Goal: Task Accomplishment & Management: Manage account settings

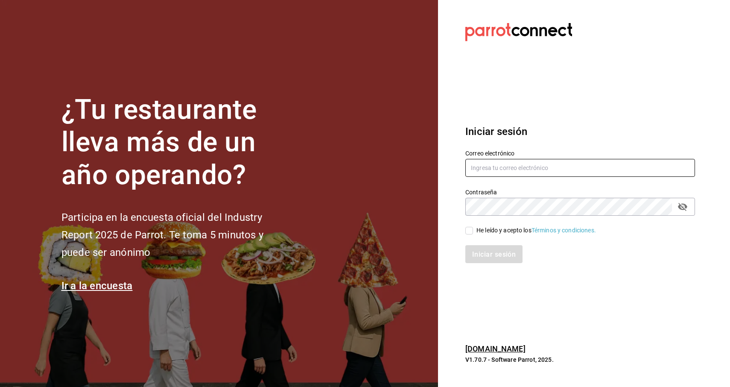
click at [527, 167] on input "text" at bounding box center [580, 168] width 230 height 18
type input "m"
click at [562, 159] on input "text" at bounding box center [580, 168] width 230 height 18
click at [558, 169] on input "text" at bounding box center [580, 168] width 230 height 18
click at [558, 168] on input "text" at bounding box center [580, 168] width 230 height 18
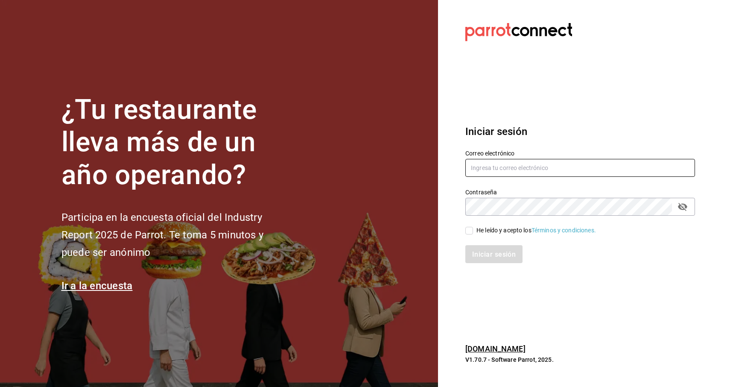
click at [558, 168] on input "text" at bounding box center [580, 168] width 230 height 18
click at [517, 173] on input "text" at bounding box center [580, 168] width 230 height 18
click at [504, 163] on input "text" at bounding box center [580, 168] width 230 height 18
type input "emcardenast@gmail.com"
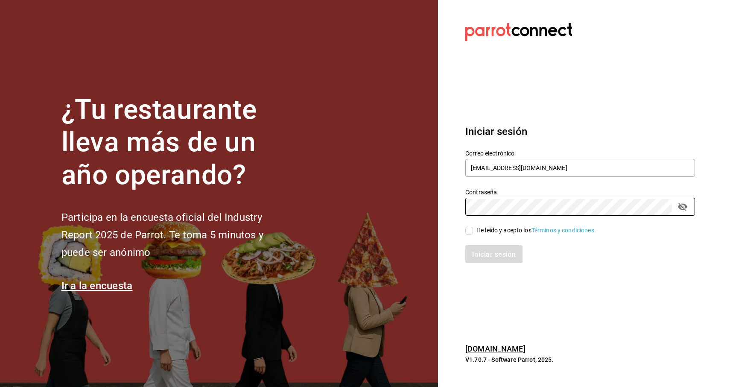
click at [477, 231] on font "He leído y acepto los" at bounding box center [503, 230] width 55 height 7
click at [473, 231] on input "He leído y acepto los Términos y condiciones." at bounding box center [469, 231] width 8 height 8
checkbox input "true"
click at [488, 256] on font "Iniciar sesión" at bounding box center [494, 254] width 44 height 8
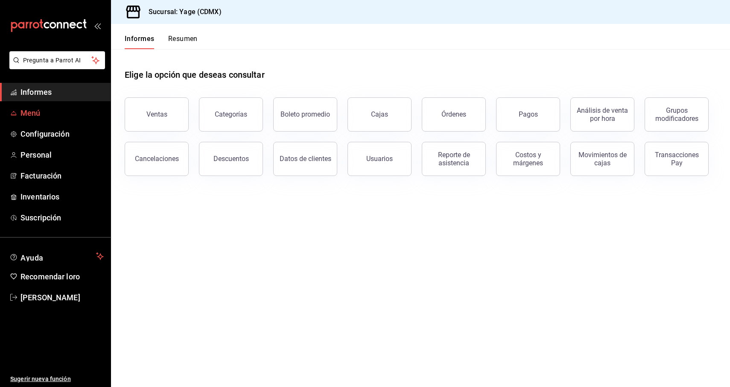
click at [48, 116] on span "Menú" at bounding box center [61, 113] width 83 height 12
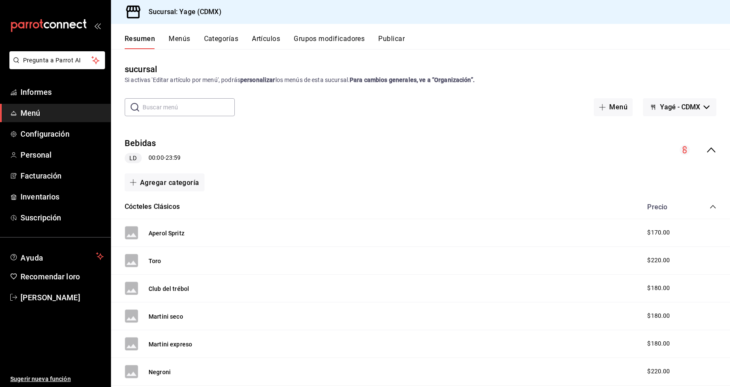
click at [712, 151] on icon "colapsar-fila-del-menú" at bounding box center [711, 150] width 10 height 10
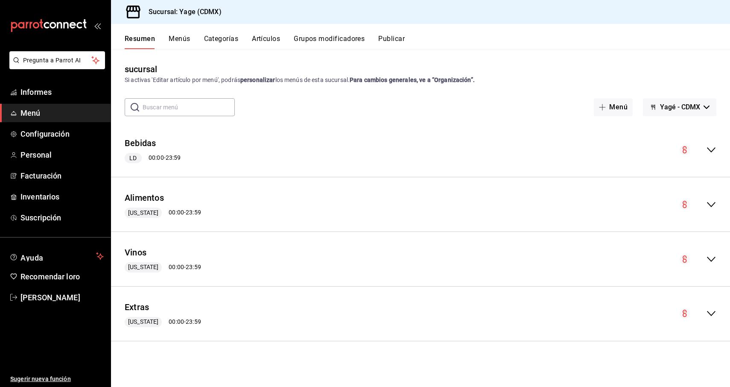
click at [712, 151] on icon "colapsar-fila-del-menú" at bounding box center [711, 149] width 9 height 5
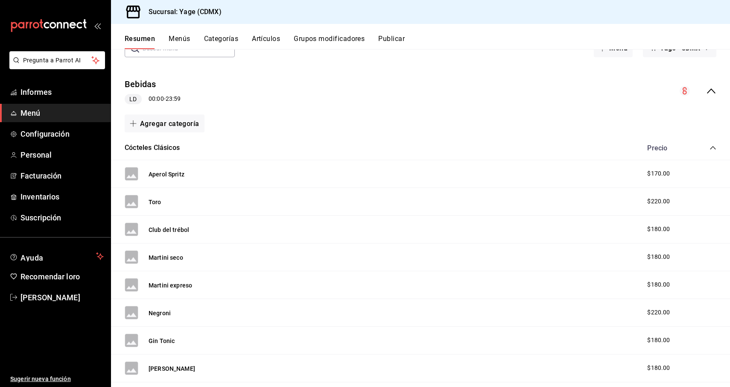
scroll to position [32, 0]
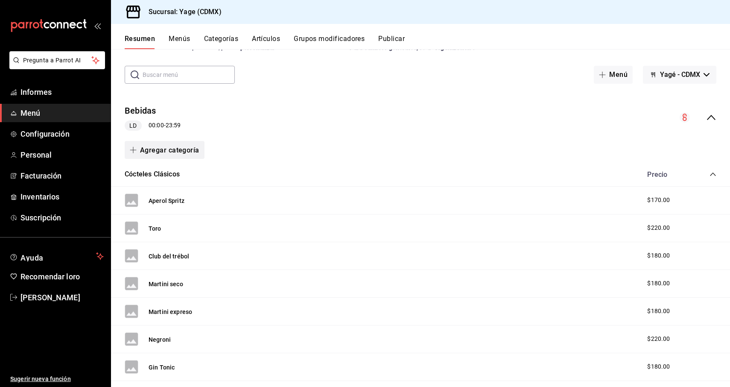
click at [182, 155] on button "Agregar categoría" at bounding box center [165, 150] width 80 height 18
click at [181, 174] on font "Categoría existente" at bounding box center [161, 173] width 52 height 7
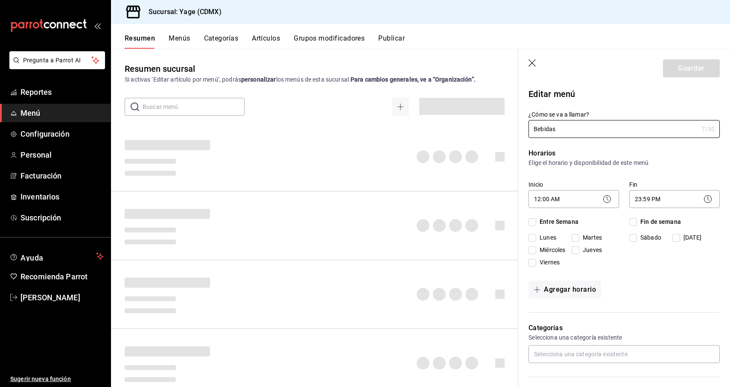
checkbox input "true"
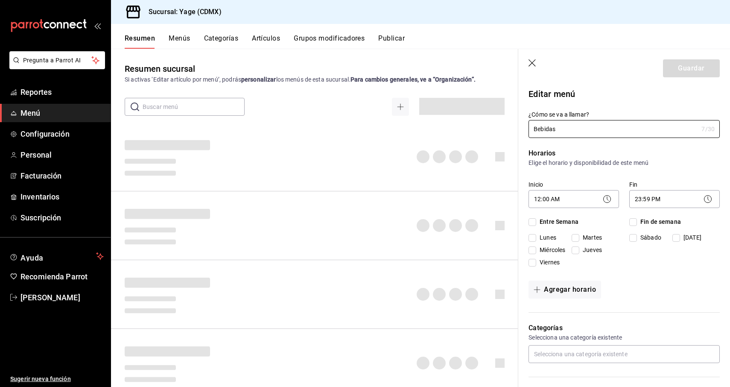
checkbox input "true"
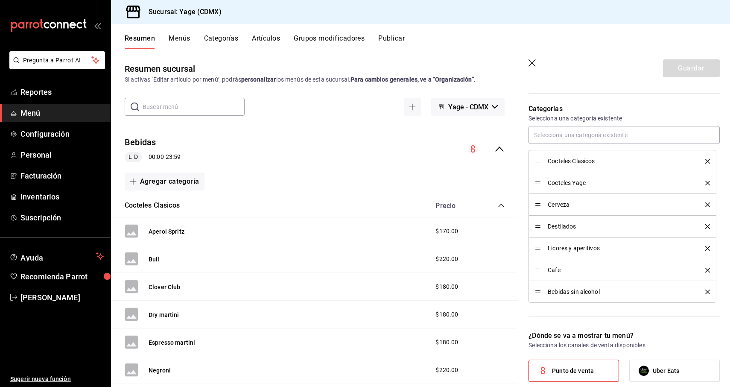
scroll to position [218, 0]
click at [567, 184] on span "Cocteles Yage" at bounding box center [620, 183] width 145 height 6
click at [633, 186] on div "Cocteles Yage" at bounding box center [622, 182] width 175 height 9
click at [567, 178] on li "Cocteles Yage" at bounding box center [622, 183] width 188 height 22
click at [555, 186] on span "Cocteles Yage" at bounding box center [620, 183] width 145 height 6
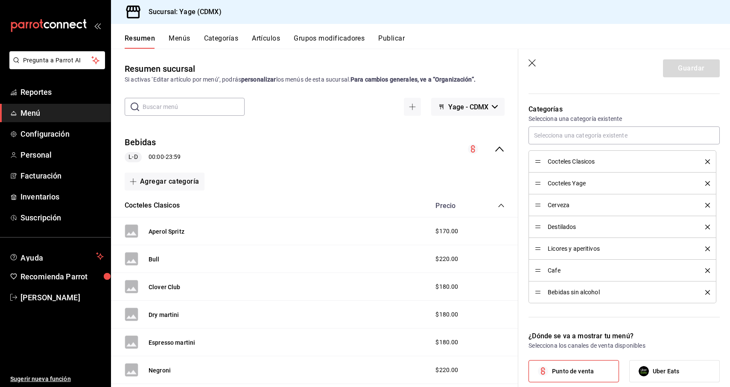
click at [556, 181] on span "Cocteles Yage" at bounding box center [620, 183] width 145 height 6
click at [631, 184] on span "Cocteles Yage" at bounding box center [620, 183] width 145 height 6
click at [583, 189] on li "Cocteles Yage" at bounding box center [622, 183] width 188 height 22
click at [579, 182] on span "Cocteles Yage" at bounding box center [620, 183] width 145 height 6
click at [602, 161] on span "Cocteles Clasicos" at bounding box center [620, 161] width 145 height 6
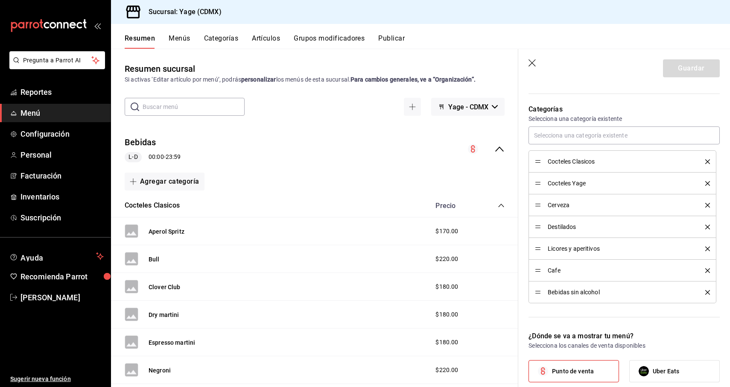
click at [581, 161] on span "Cocteles Clasicos" at bounding box center [620, 161] width 145 height 6
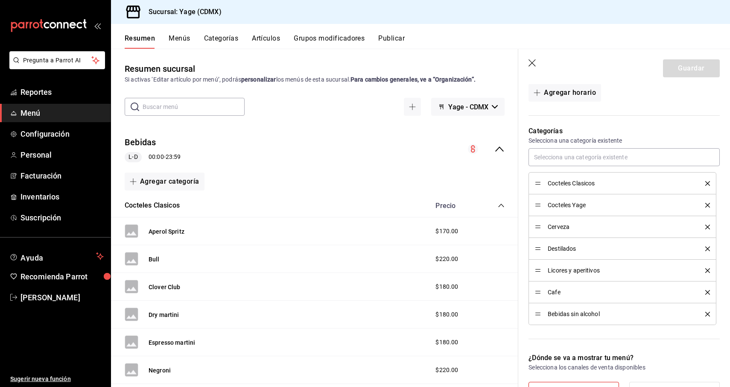
scroll to position [183, 0]
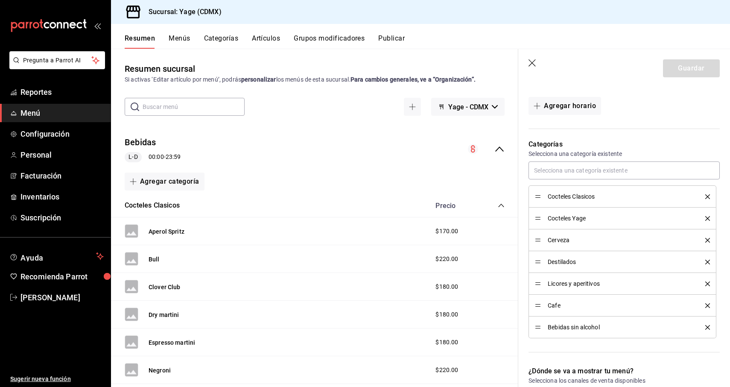
click at [567, 200] on div "Cocteles Clasicos" at bounding box center [622, 196] width 175 height 9
click at [584, 195] on span "Cocteles Clasicos" at bounding box center [620, 196] width 145 height 6
click at [626, 194] on span "Cocteles Clasicos" at bounding box center [620, 196] width 145 height 6
click at [592, 194] on span "Cocteles Clasicos" at bounding box center [620, 196] width 145 height 6
click at [577, 200] on div "Cocteles Clasicos" at bounding box center [622, 196] width 175 height 9
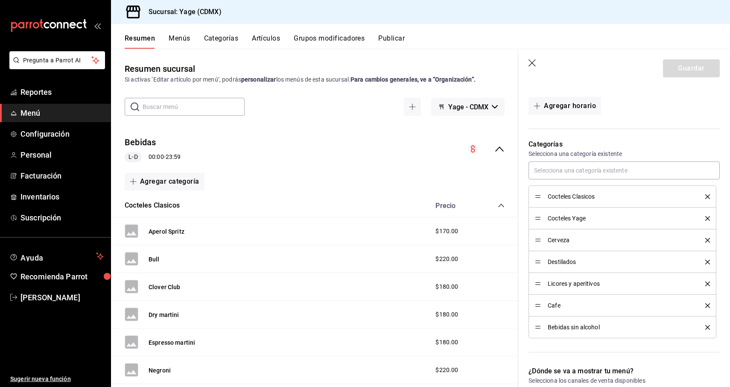
click at [575, 215] on span "Cocteles Yage" at bounding box center [620, 218] width 145 height 6
click at [610, 201] on div "Cocteles Clasicos" at bounding box center [622, 196] width 175 height 9
click at [598, 194] on div "Cocteles Clasicos" at bounding box center [622, 198] width 175 height 9
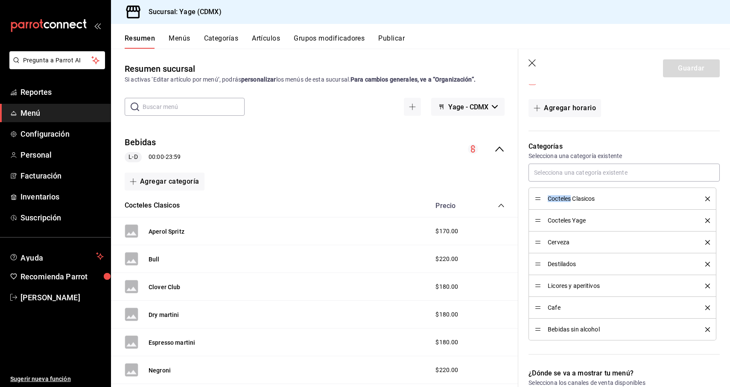
click at [598, 194] on div "Cocteles Clasicos" at bounding box center [622, 198] width 175 height 9
click at [629, 169] on input "text" at bounding box center [623, 172] width 191 height 18
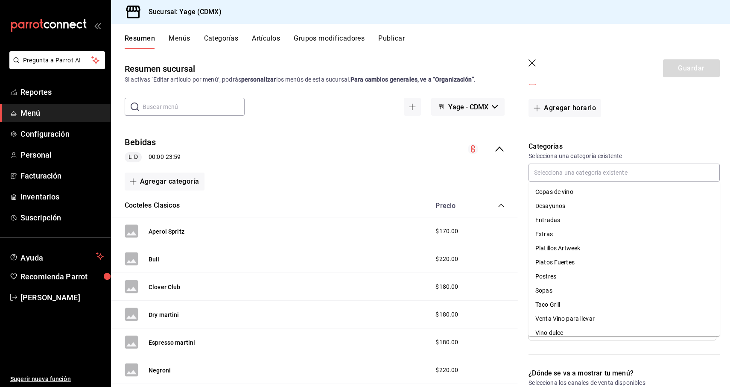
click at [676, 141] on p "Categorías" at bounding box center [623, 146] width 191 height 10
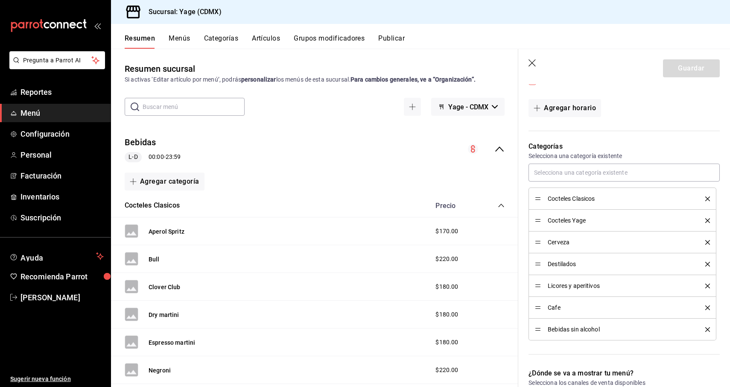
click at [672, 198] on span "Cocteles Clasicos" at bounding box center [620, 198] width 145 height 6
click at [557, 228] on li "Cocteles Yage" at bounding box center [622, 221] width 188 height 22
click at [564, 221] on span "Cocteles Yage" at bounding box center [620, 220] width 145 height 6
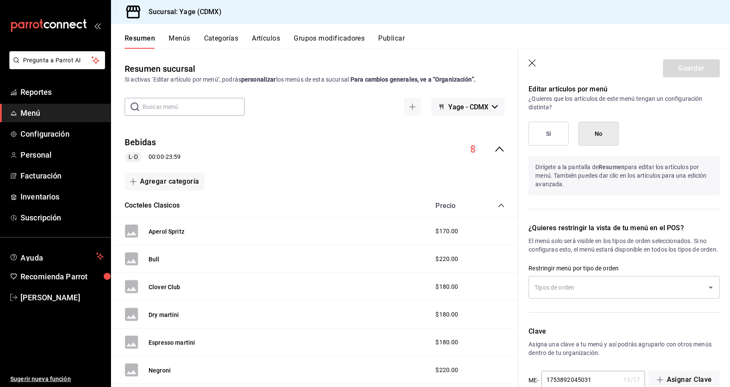
scroll to position [620, 0]
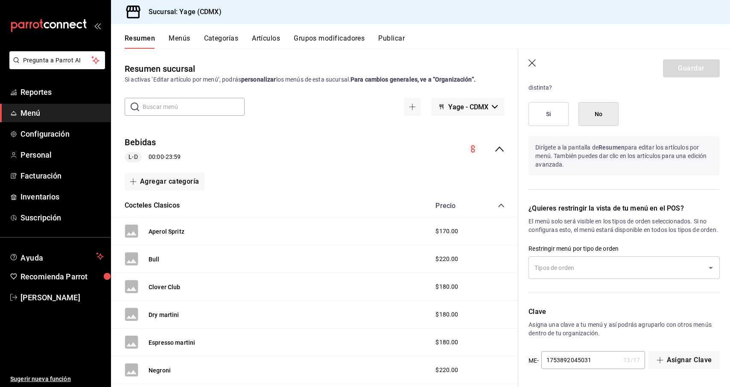
click at [714, 267] on icon "Open" at bounding box center [710, 267] width 10 height 10
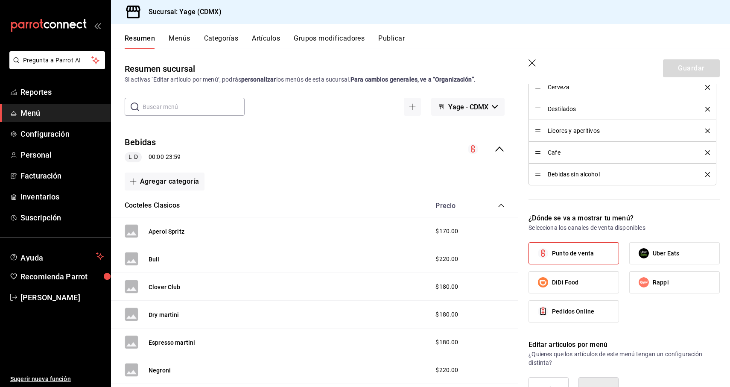
scroll to position [0, 0]
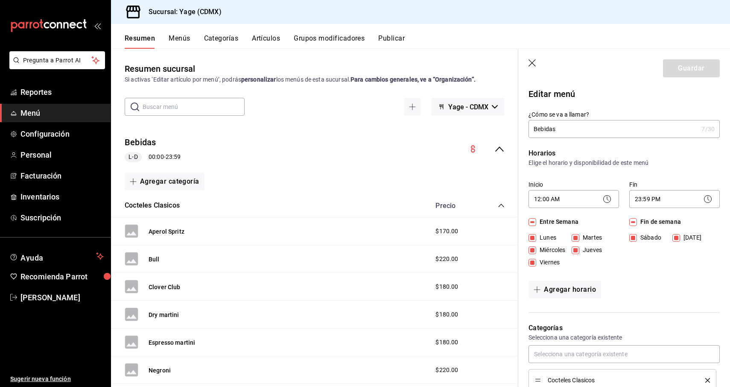
click at [690, 130] on input "Bebidas" at bounding box center [612, 128] width 169 height 17
click at [686, 156] on p "Horarios" at bounding box center [623, 153] width 191 height 10
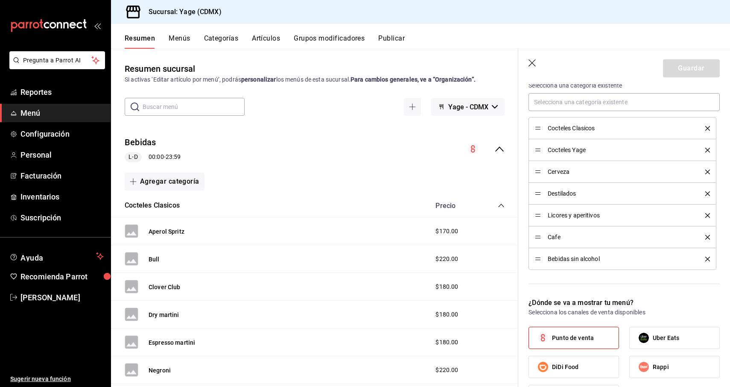
scroll to position [274, 0]
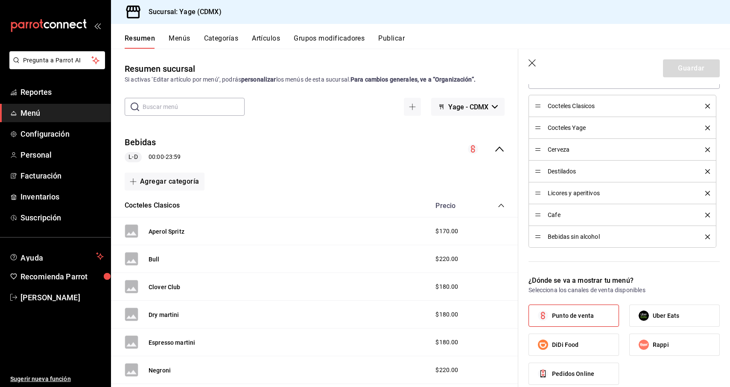
click at [563, 126] on span "Cocteles Yage" at bounding box center [620, 128] width 145 height 6
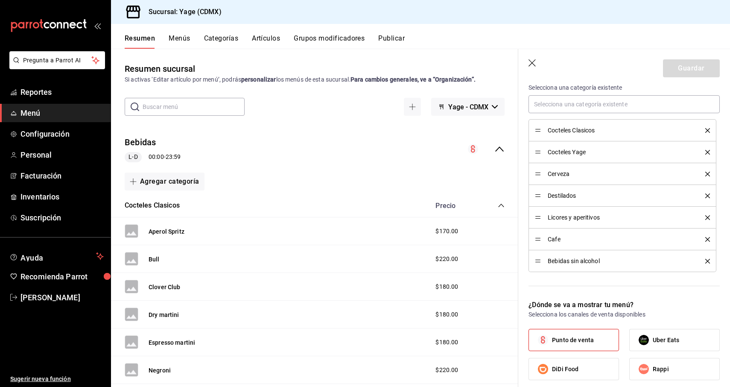
scroll to position [236, 0]
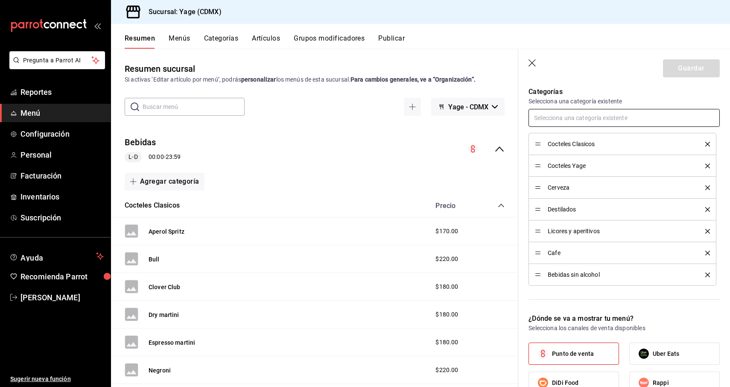
click at [563, 117] on input "text" at bounding box center [623, 118] width 191 height 18
type input "cocte"
click at [580, 170] on li "Cocteles Yage" at bounding box center [622, 166] width 188 height 22
click at [566, 160] on li "Cocteles Yage" at bounding box center [622, 166] width 188 height 22
click at [562, 164] on span "Cocteles Yage" at bounding box center [620, 166] width 145 height 6
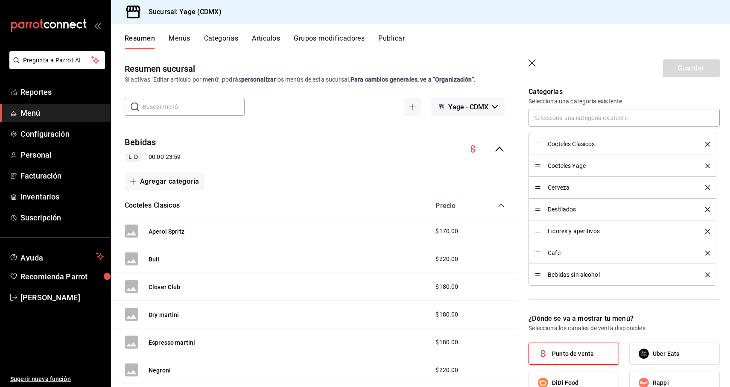
click at [577, 165] on span "Cocteles Yage" at bounding box center [620, 166] width 145 height 6
click at [607, 169] on div "Cocteles Yage" at bounding box center [622, 165] width 175 height 9
click at [705, 148] on div "Cocteles Clasicos" at bounding box center [622, 143] width 175 height 9
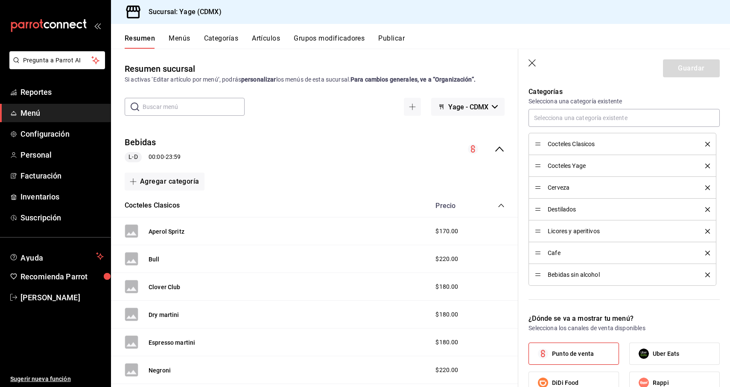
click at [707, 143] on icon "delete" at bounding box center [707, 144] width 5 height 5
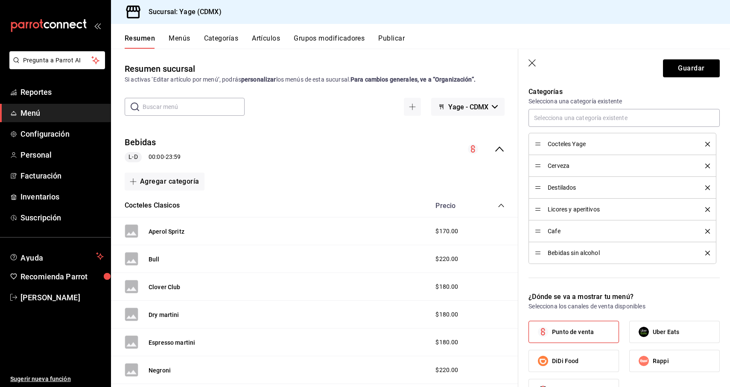
click at [707, 166] on icon "delete" at bounding box center [707, 165] width 5 height 5
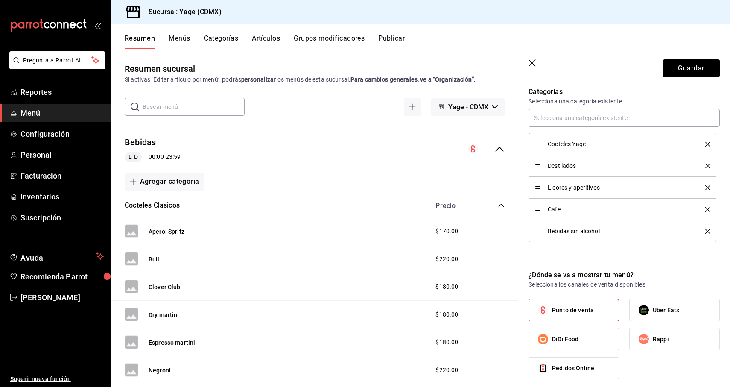
click at [707, 166] on icon "delete" at bounding box center [707, 165] width 5 height 5
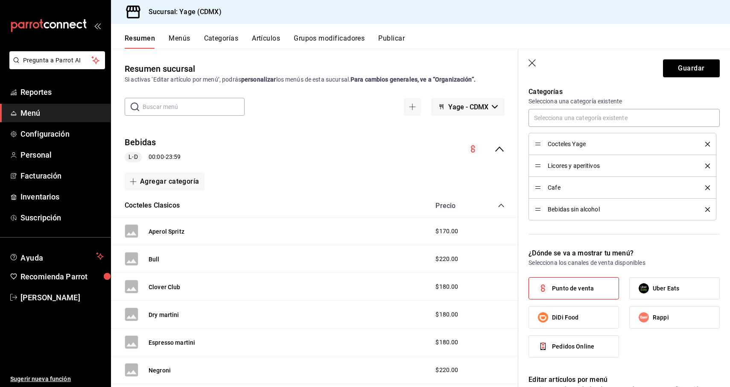
click at [707, 166] on icon "delete" at bounding box center [707, 165] width 5 height 5
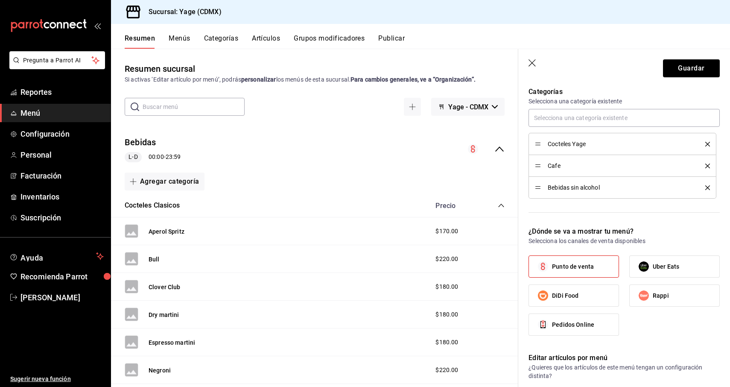
click at [707, 166] on icon "delete" at bounding box center [707, 165] width 5 height 5
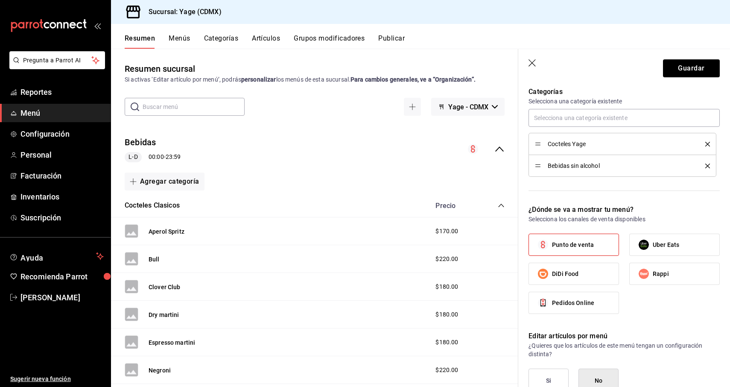
click at [707, 166] on icon "delete" at bounding box center [707, 165] width 5 height 5
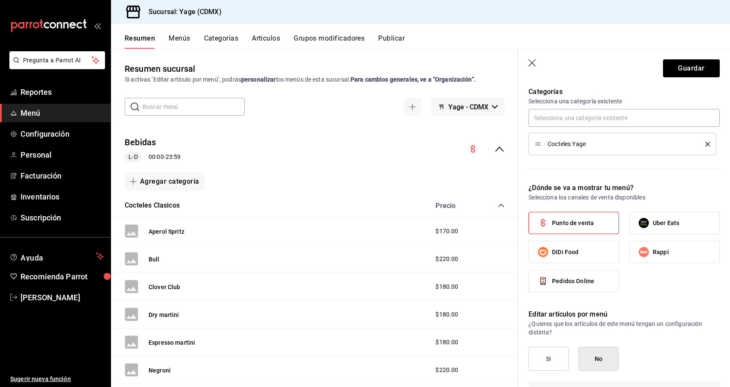
click at [651, 149] on li "Cocteles Yage" at bounding box center [622, 144] width 188 height 22
click at [560, 139] on div "Cocteles Yage" at bounding box center [622, 143] width 175 height 9
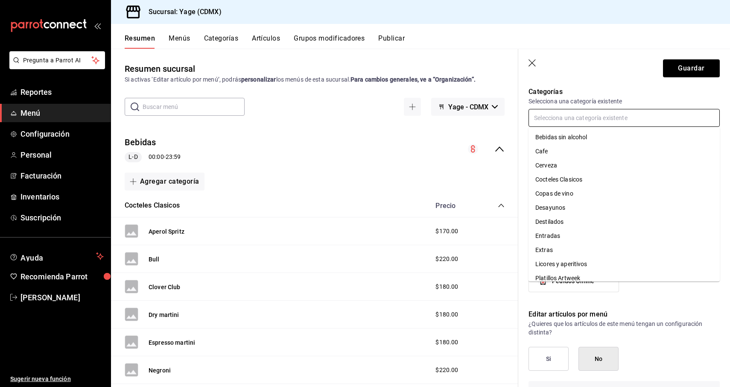
click at [554, 114] on input "text" at bounding box center [623, 118] width 191 height 18
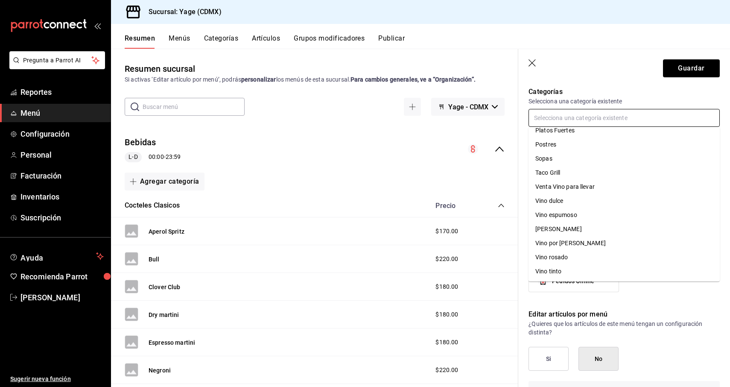
scroll to position [0, 0]
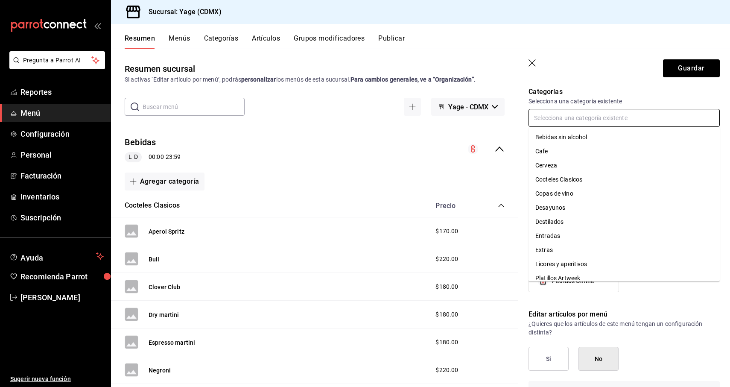
click at [594, 179] on li "Cocteles Clasicos" at bounding box center [623, 179] width 191 height 14
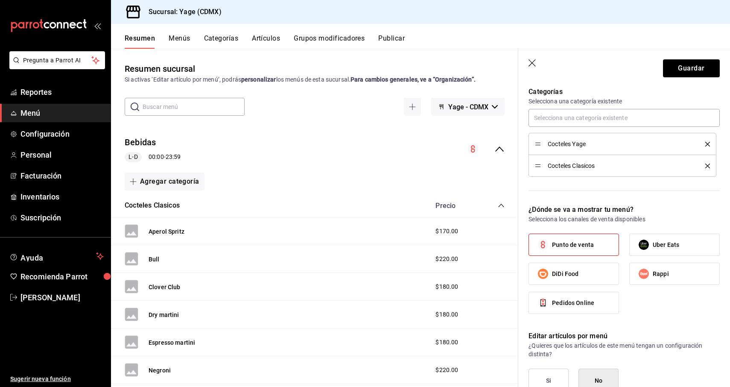
click at [703, 166] on button "delete" at bounding box center [704, 165] width 11 height 5
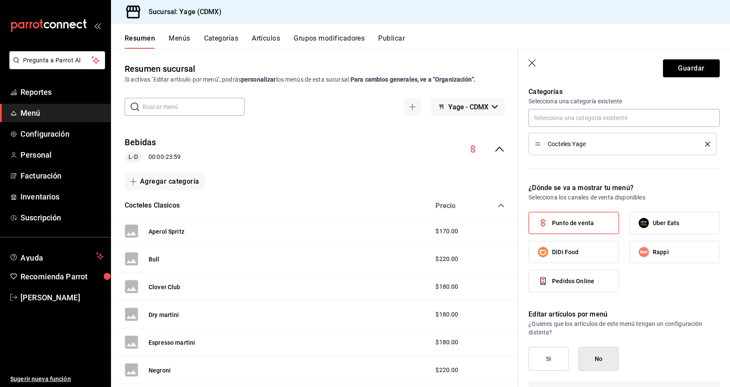
click at [663, 149] on li "Cocteles Yage" at bounding box center [622, 144] width 188 height 22
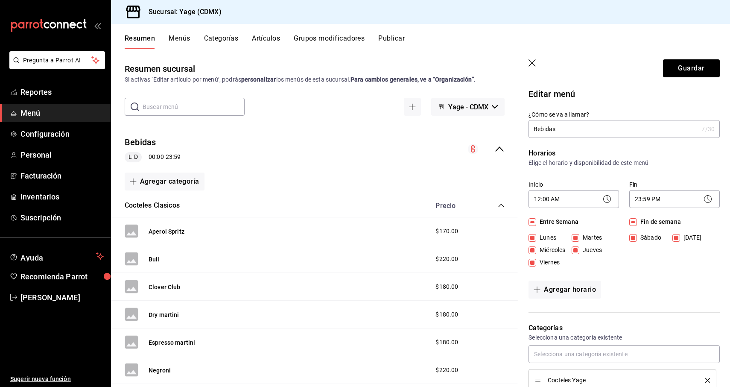
click at [530, 64] on icon "button" at bounding box center [531, 62] width 7 height 7
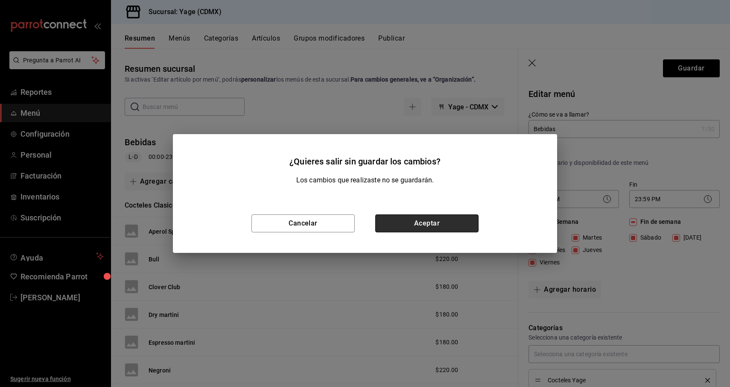
click at [396, 226] on button "Aceptar" at bounding box center [426, 223] width 103 height 18
checkbox input "false"
type input "1758764128802"
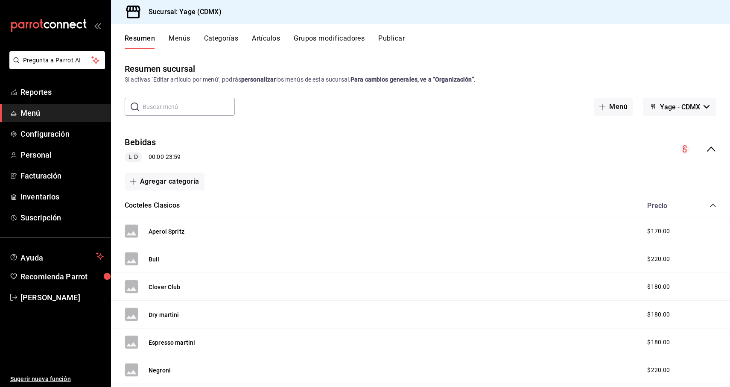
checkbox input "false"
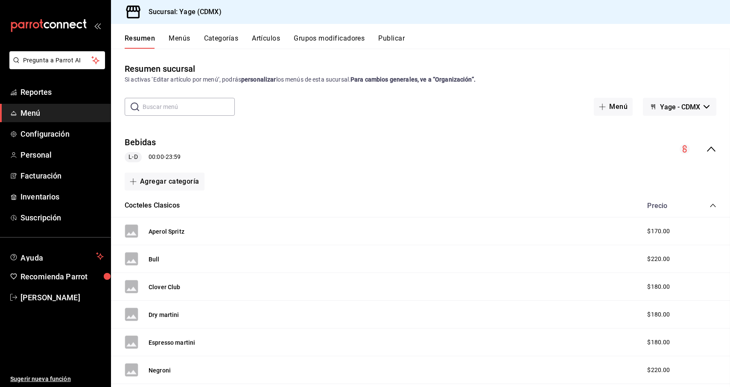
checkbox input "false"
click at [194, 106] on input "text" at bounding box center [189, 106] width 92 height 17
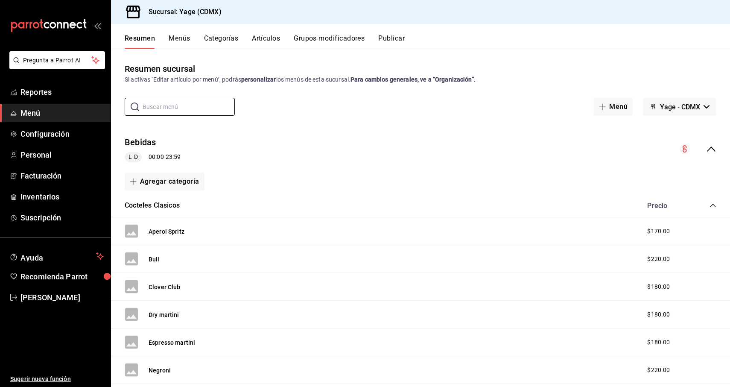
scroll to position [10, 0]
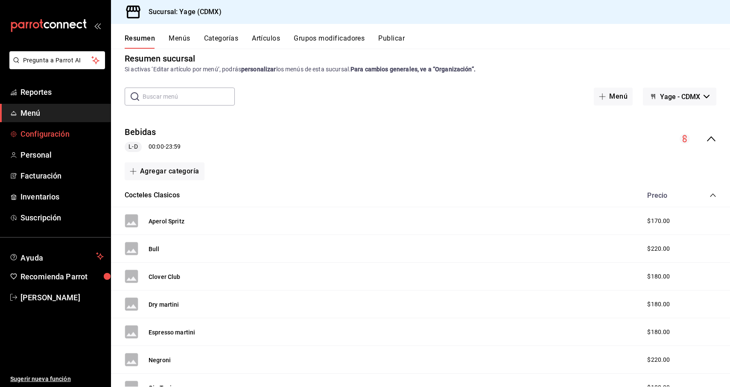
click at [74, 134] on span "Configuración" at bounding box center [61, 134] width 83 height 12
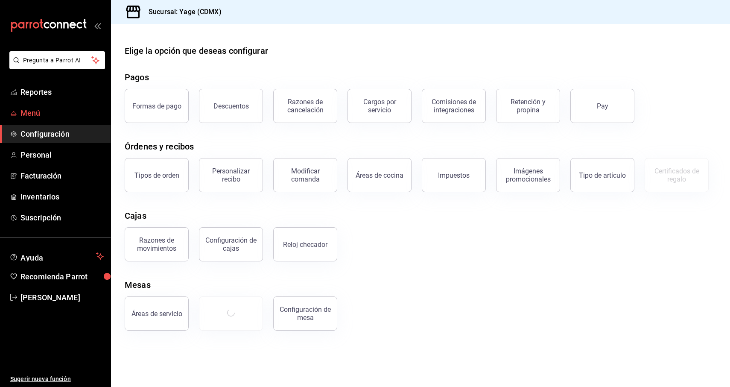
click at [47, 122] on link "Menú" at bounding box center [55, 113] width 111 height 18
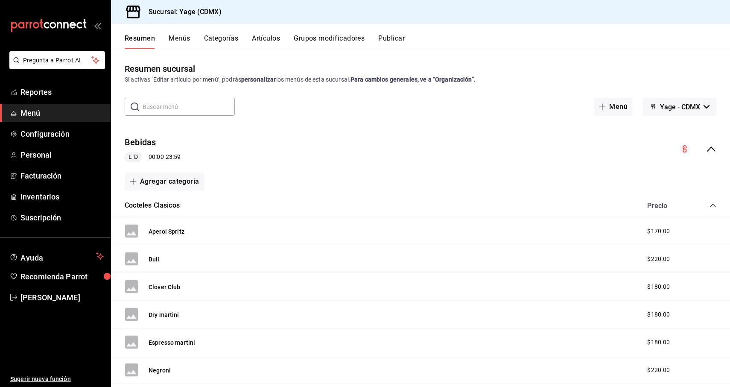
click at [710, 205] on icon "collapse-category-row" at bounding box center [712, 205] width 7 height 7
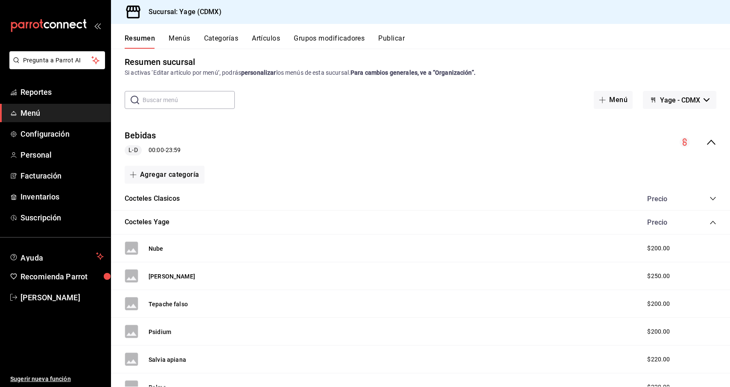
scroll to position [6, 0]
click at [128, 175] on button "Agregar categoría" at bounding box center [165, 175] width 80 height 18
click at [175, 200] on li "Categoría existente" at bounding box center [161, 197] width 73 height 21
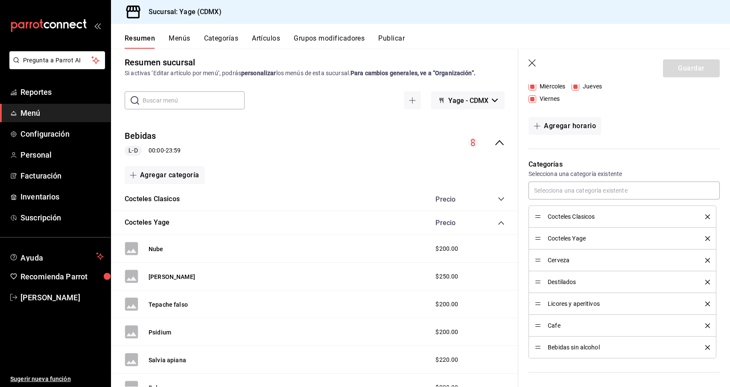
scroll to position [164, 0]
click at [583, 238] on span "Cocteles Yage" at bounding box center [620, 238] width 145 height 6
click at [531, 234] on li "Cocteles Yage" at bounding box center [622, 238] width 188 height 22
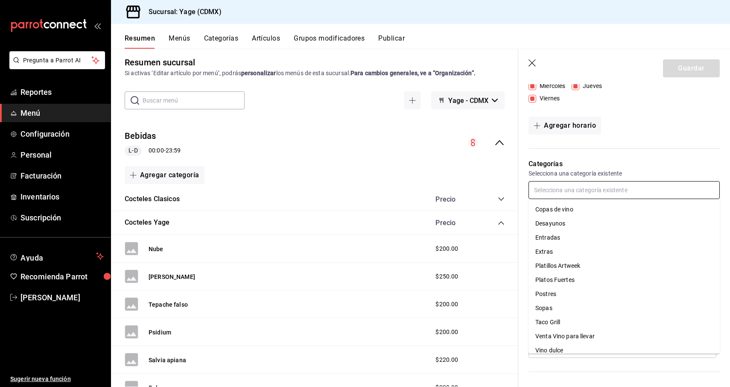
click at [561, 191] on input "text" at bounding box center [623, 190] width 191 height 18
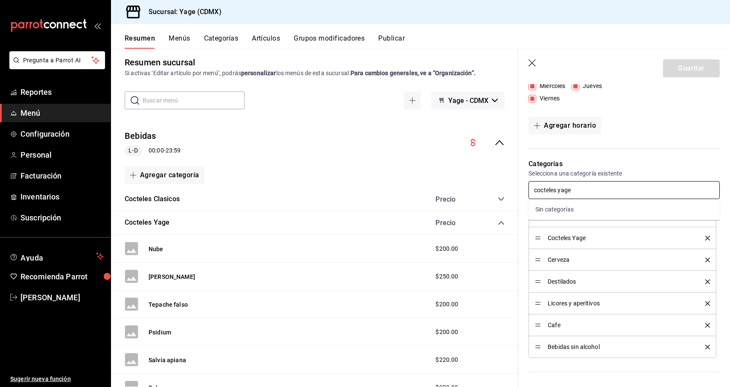
type input "cocteles yage"
click at [596, 237] on span "Cocteles Yage" at bounding box center [620, 238] width 145 height 6
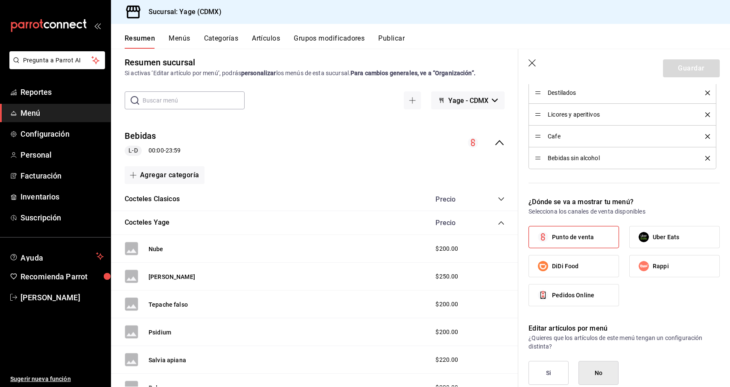
scroll to position [359, 0]
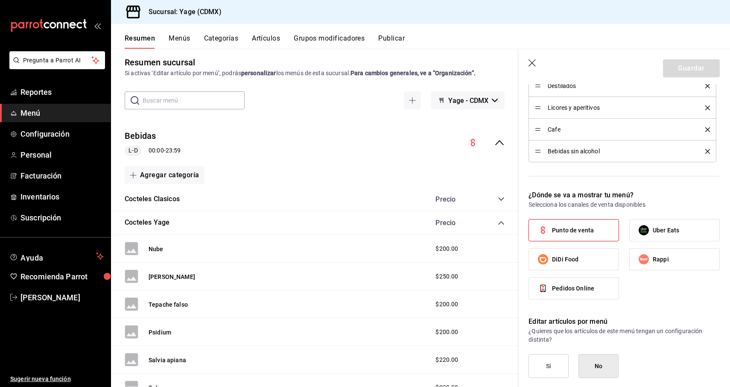
click at [590, 233] on span "Punto de venta" at bounding box center [573, 230] width 42 height 9
click at [552, 233] on input "Punto de venta" at bounding box center [543, 230] width 18 height 18
checkbox input "false"
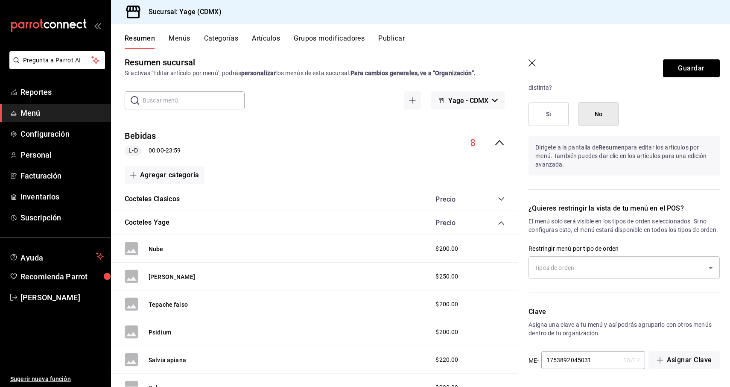
scroll to position [627, 0]
click at [714, 272] on icon "Open" at bounding box center [710, 267] width 10 height 10
click at [52, 162] on link "Personal" at bounding box center [55, 155] width 111 height 18
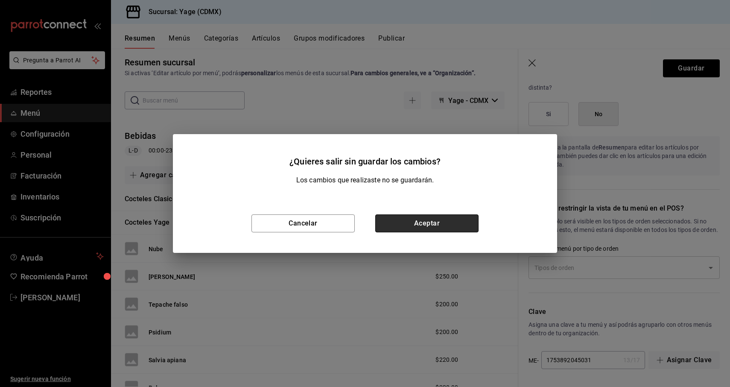
click at [394, 220] on button "Aceptar" at bounding box center [426, 223] width 103 height 18
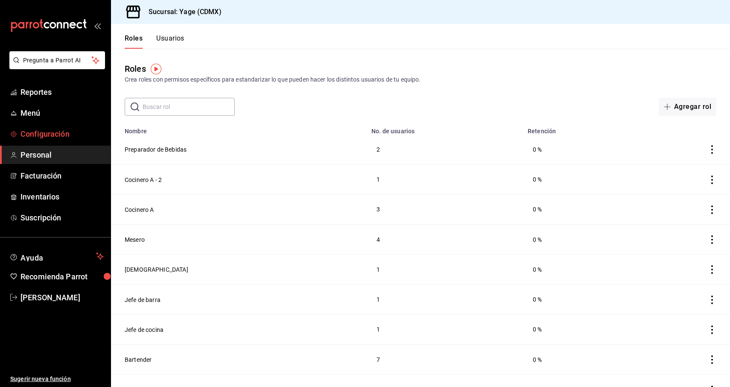
click at [47, 135] on span "Configuración" at bounding box center [61, 134] width 83 height 12
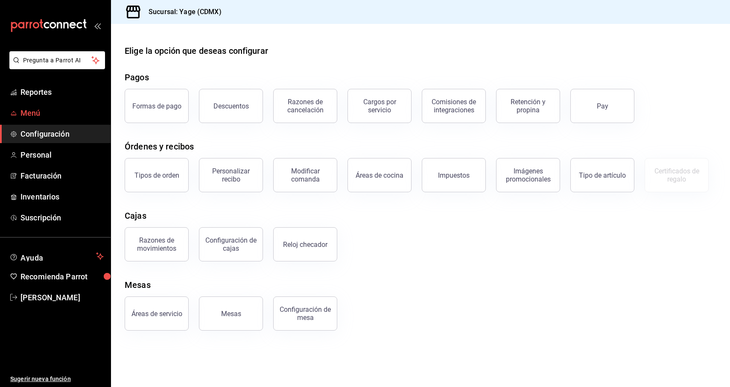
click at [31, 109] on span "Menú" at bounding box center [61, 113] width 83 height 12
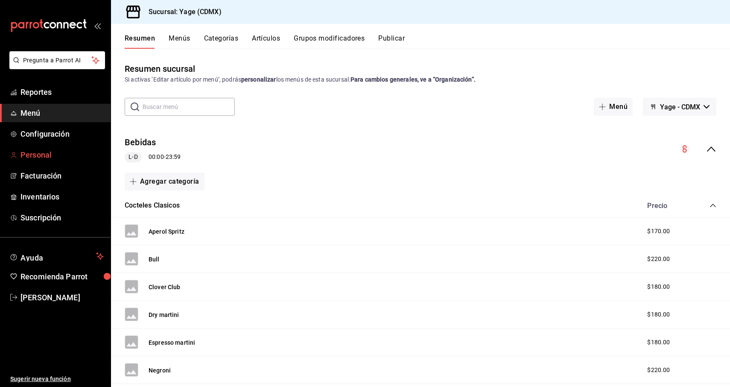
click at [52, 160] on span "Personal" at bounding box center [61, 155] width 83 height 12
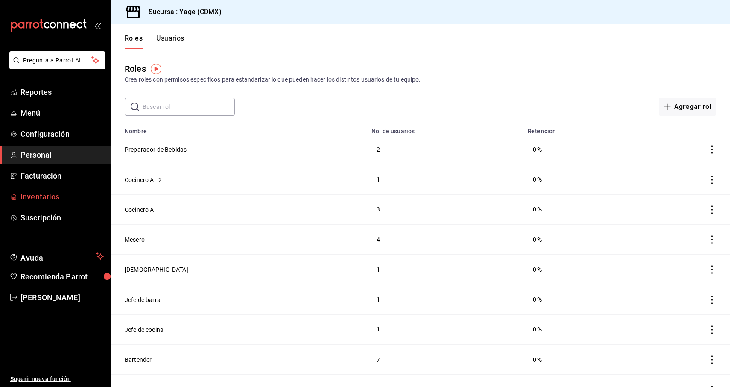
click at [46, 199] on span "Inventarios" at bounding box center [61, 197] width 83 height 12
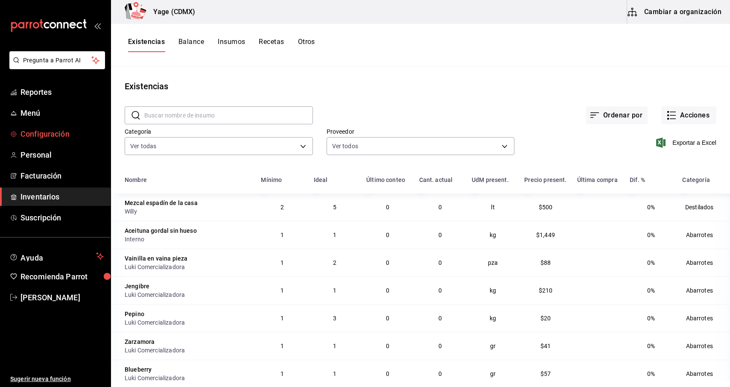
click at [44, 135] on span "Configuración" at bounding box center [61, 134] width 83 height 12
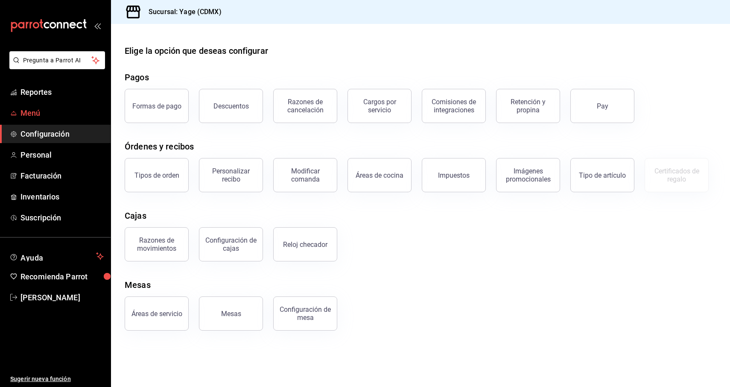
click at [35, 110] on span "Menú" at bounding box center [61, 113] width 83 height 12
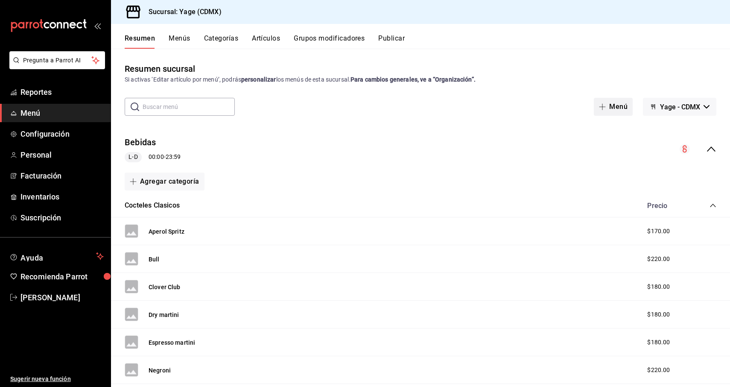
click at [613, 111] on button "Menú" at bounding box center [613, 107] width 39 height 18
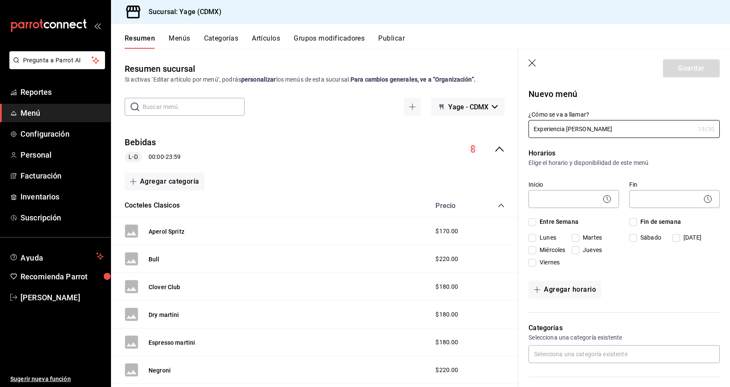
type input "Experiencia negroni"
click at [58, 112] on span "Menú" at bounding box center [61, 113] width 83 height 12
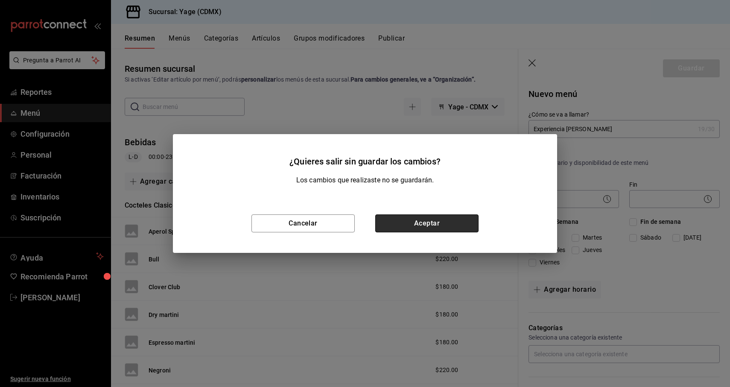
click at [414, 224] on button "Aceptar" at bounding box center [426, 223] width 103 height 18
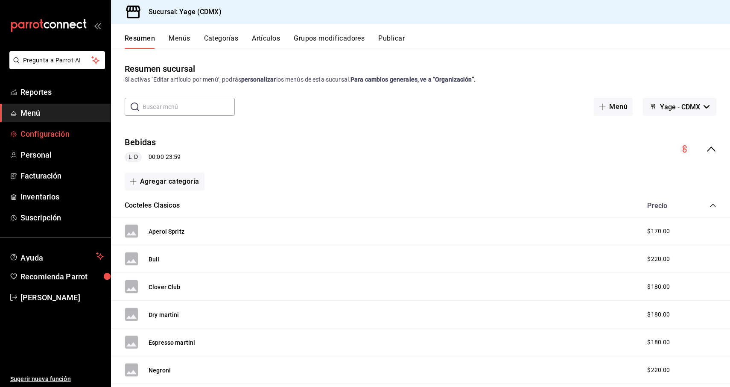
click at [54, 131] on span "Configuración" at bounding box center [61, 134] width 83 height 12
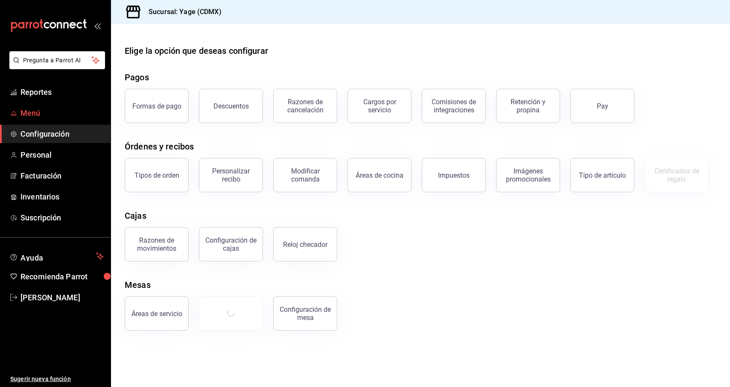
click at [52, 112] on span "Menú" at bounding box center [61, 113] width 83 height 12
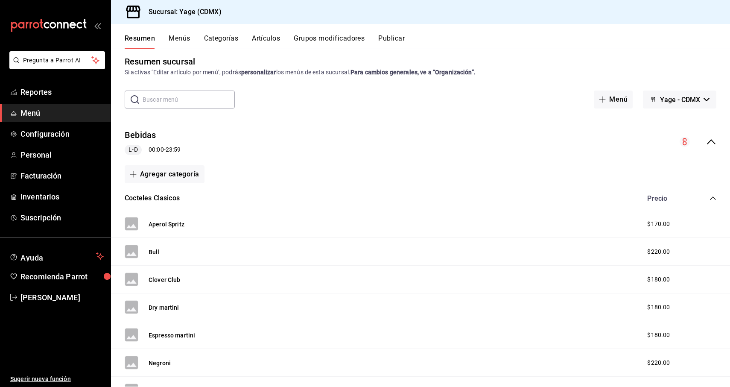
scroll to position [1, 0]
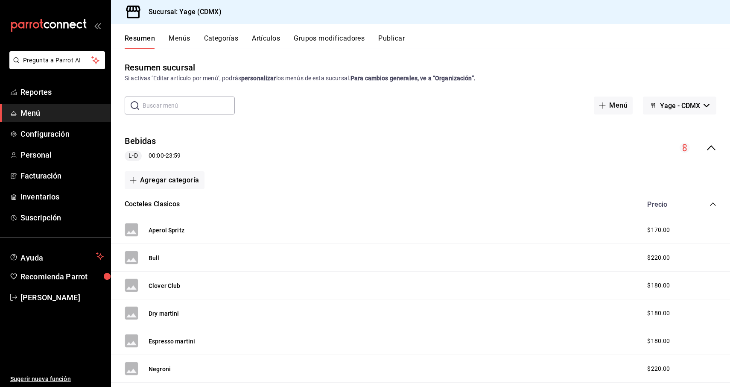
click at [719, 201] on div "Cocteles Clasicos Precio" at bounding box center [420, 204] width 619 height 24
click at [710, 204] on icon "collapse-category-row" at bounding box center [712, 204] width 7 height 7
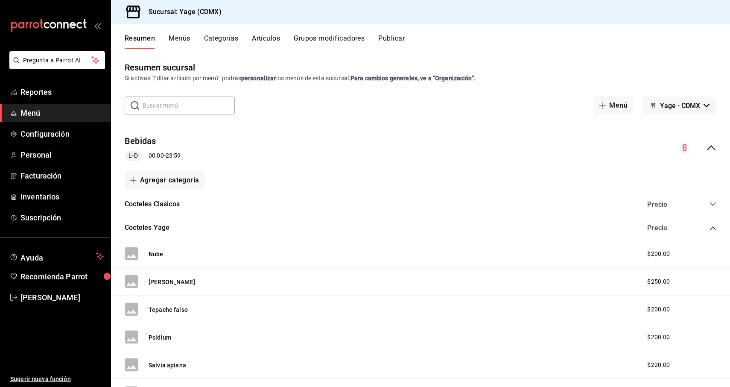
click at [710, 221] on div "Cocteles Yage Precio" at bounding box center [420, 228] width 619 height 24
click at [710, 227] on icon "collapse-category-row" at bounding box center [712, 227] width 7 height 7
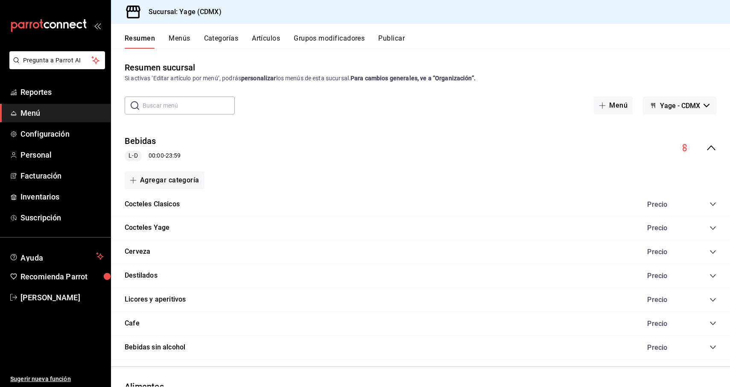
click at [705, 104] on icon "button" at bounding box center [706, 105] width 6 height 3
click at [619, 104] on div at bounding box center [365, 193] width 730 height 387
click at [619, 104] on button "Menú" at bounding box center [613, 105] width 39 height 18
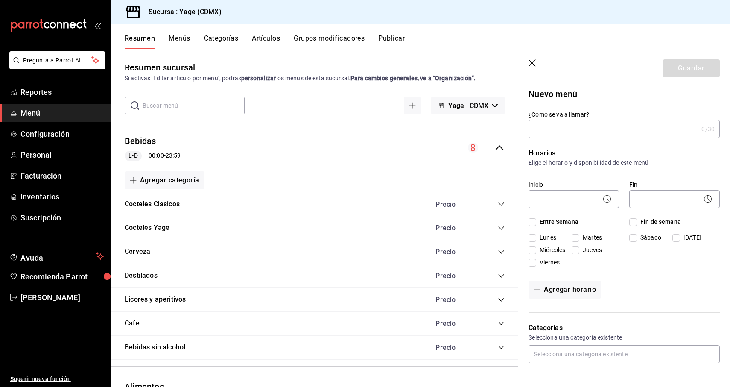
click at [530, 65] on icon "button" at bounding box center [532, 63] width 9 height 9
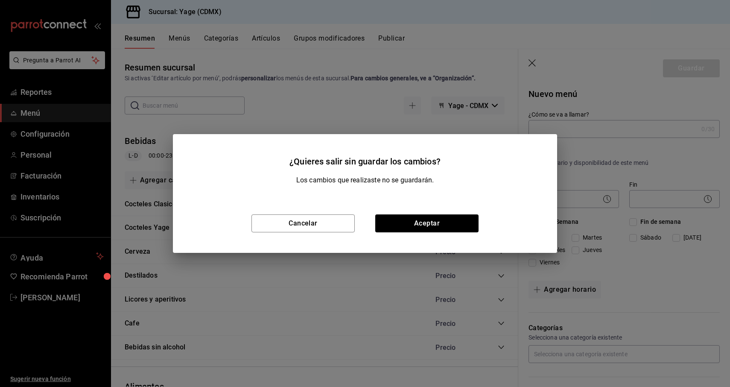
click at [411, 235] on div "Cancelar Aceptar" at bounding box center [365, 223] width 384 height 59
click at [413, 229] on button "Aceptar" at bounding box center [426, 223] width 103 height 18
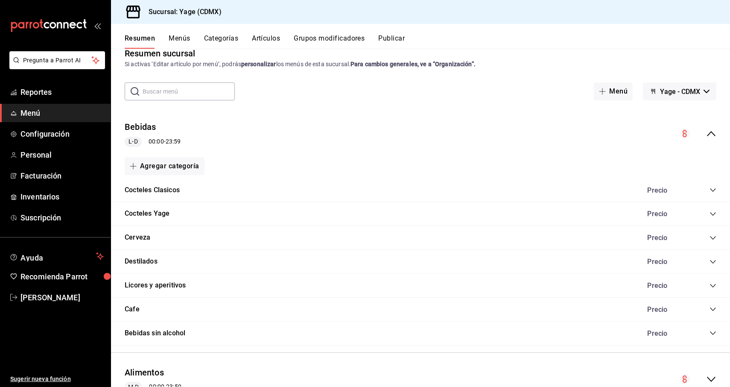
scroll to position [16, 0]
click at [711, 132] on icon "collapse-menu-row" at bounding box center [711, 133] width 10 height 10
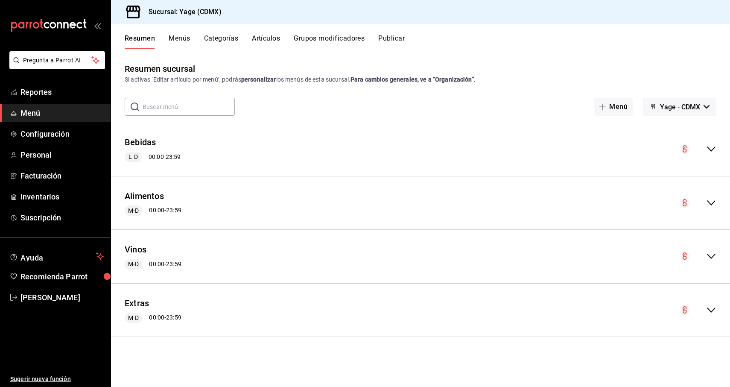
scroll to position [0, 0]
click at [711, 132] on div "Bebidas L-D 00:00 - 23:59" at bounding box center [420, 149] width 619 height 40
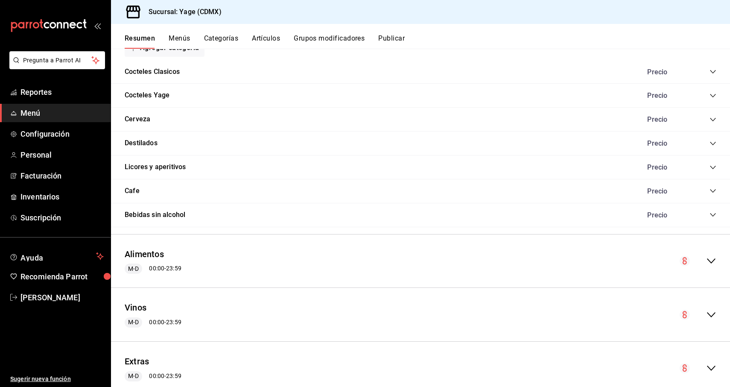
scroll to position [159, 0]
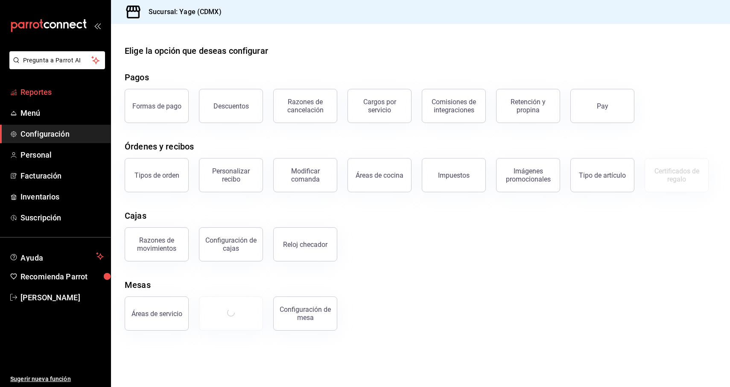
click at [55, 88] on span "Reportes" at bounding box center [61, 92] width 83 height 12
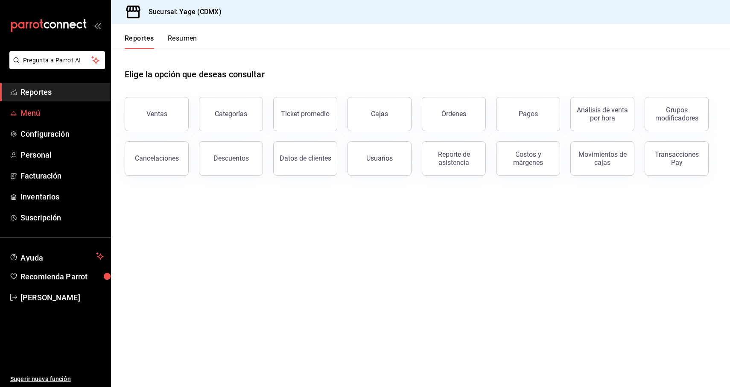
click at [33, 119] on link "Menú" at bounding box center [55, 113] width 111 height 18
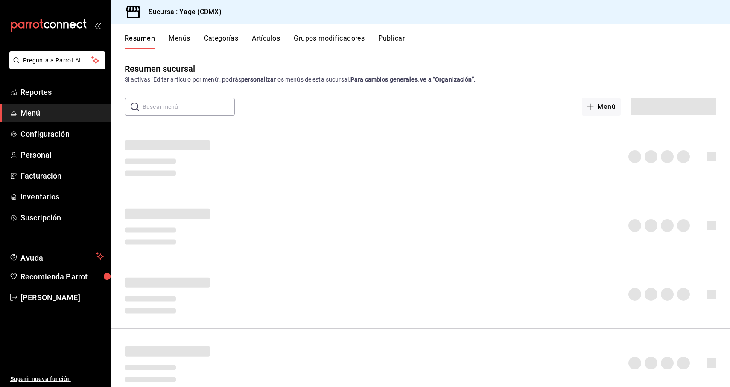
click at [57, 114] on span "Menú" at bounding box center [61, 113] width 83 height 12
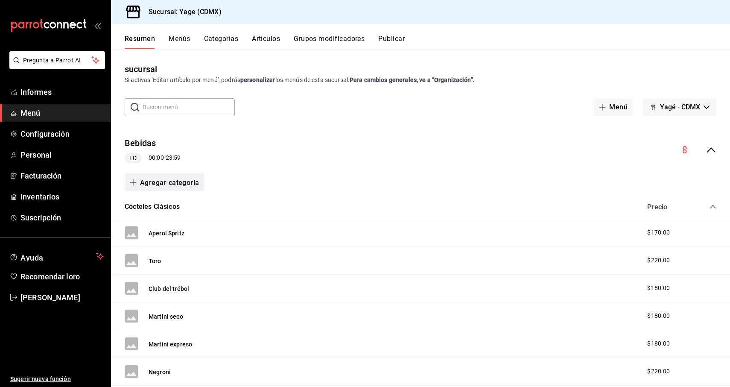
click at [131, 181] on icon "button" at bounding box center [133, 182] width 7 height 7
click at [162, 233] on li "Categoría nueva" at bounding box center [161, 226] width 73 height 21
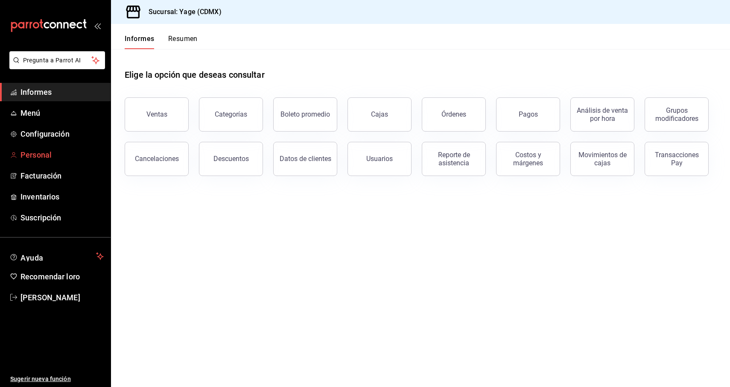
click at [48, 158] on font "Personal" at bounding box center [35, 154] width 31 height 9
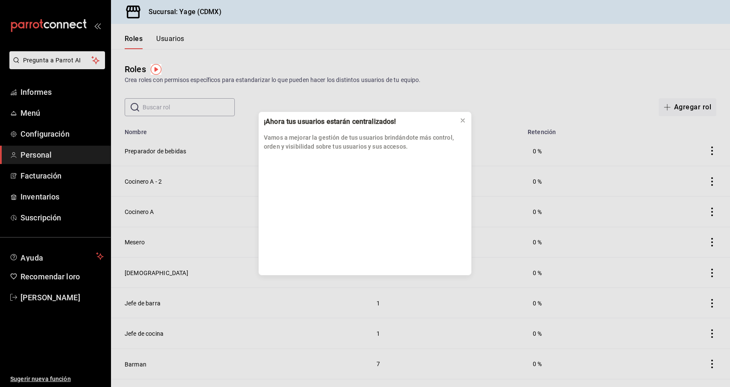
click at [53, 139] on div "¡Ahora tus usuarios estarán centralizados! Vamos a mejorar la gestión de tus us…" at bounding box center [365, 193] width 730 height 387
click at [459, 122] on icon at bounding box center [462, 120] width 7 height 7
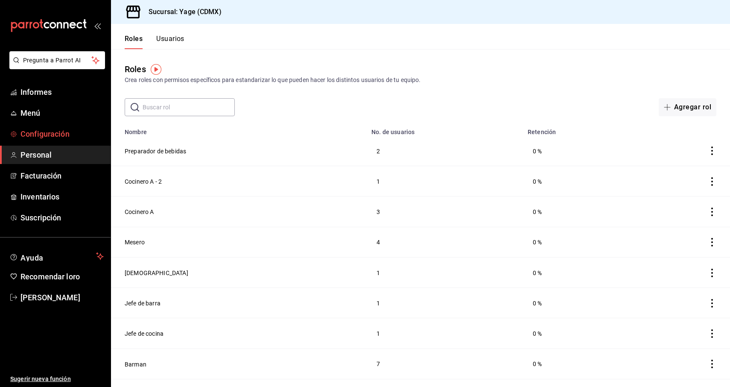
click at [43, 137] on font "Configuración" at bounding box center [44, 133] width 49 height 9
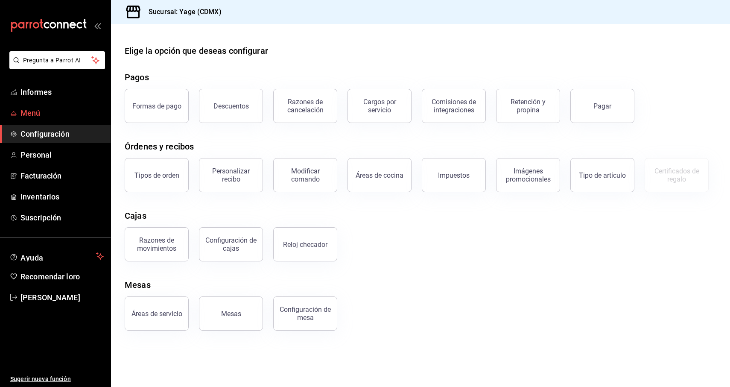
click at [34, 107] on span "Menú" at bounding box center [61, 113] width 83 height 12
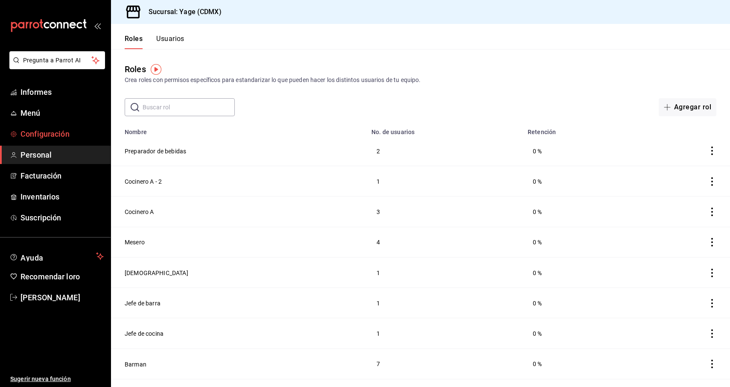
click at [69, 135] on font "Configuración" at bounding box center [44, 133] width 49 height 9
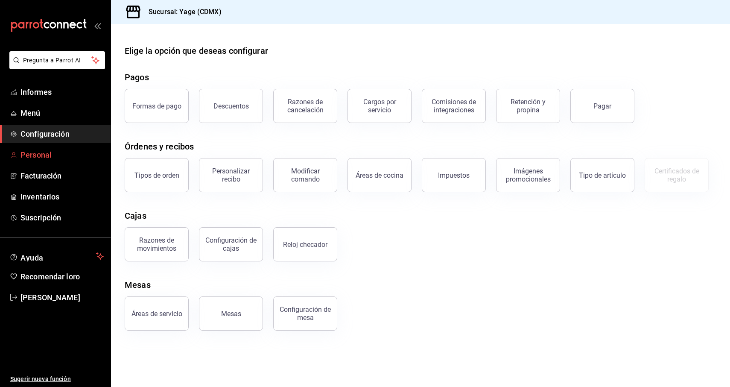
click at [52, 158] on span "Personal" at bounding box center [61, 155] width 83 height 12
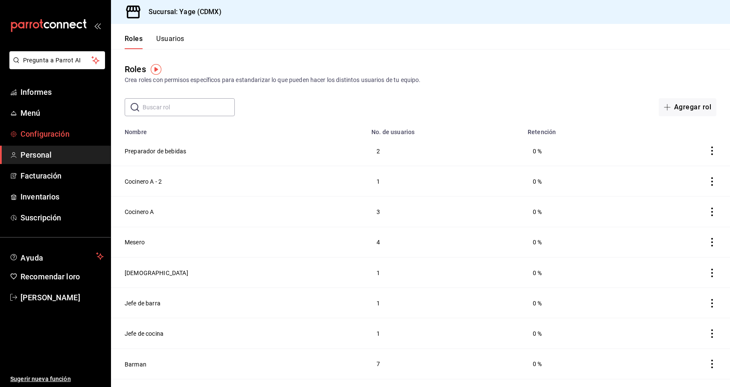
click at [41, 131] on font "Configuración" at bounding box center [44, 133] width 49 height 9
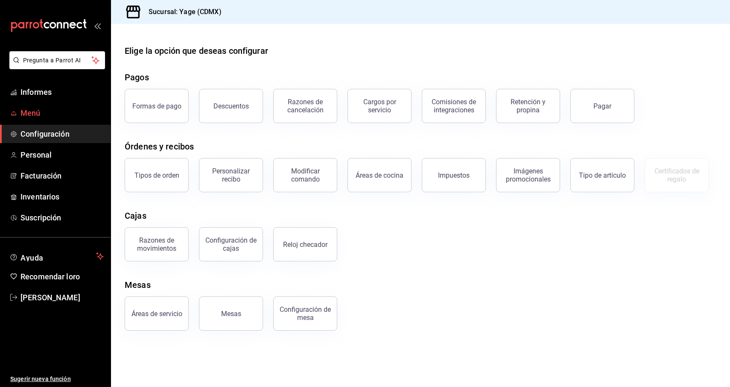
click at [32, 117] on font "Menú" at bounding box center [30, 112] width 20 height 9
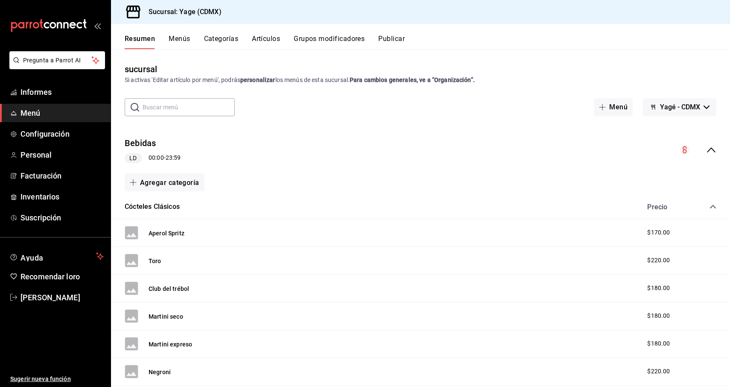
click at [259, 38] on font "Artículos" at bounding box center [266, 39] width 28 height 8
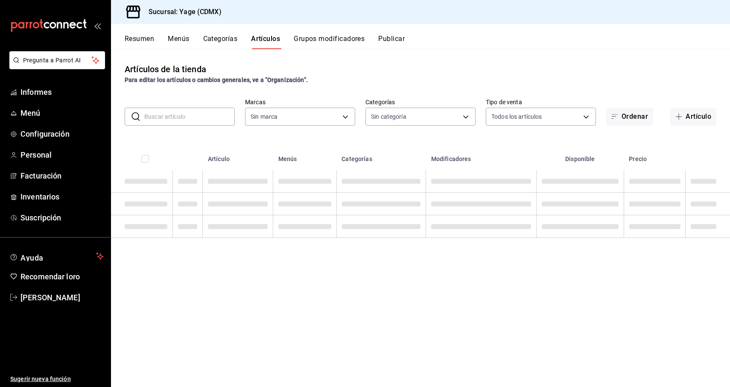
type input "06cb0a64-8285-4c72-99c3-503af89b09b3"
type input "c70509a1-2b1c-448b-a787-19f224bac728,17d59858-184d-4a7d-ae1b-e5b9eb919c5d,bf2a3…"
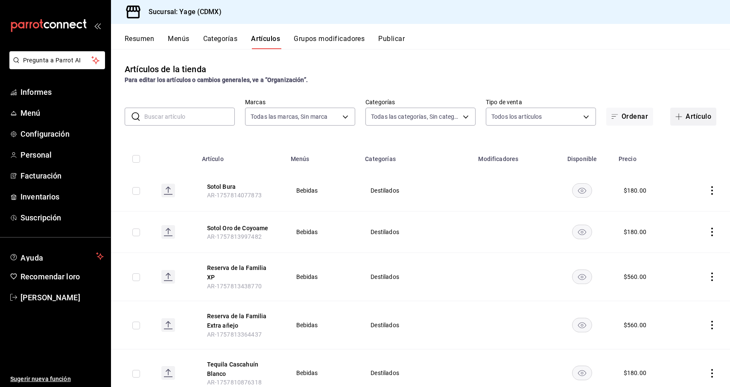
click at [700, 123] on button "Artículo" at bounding box center [693, 117] width 46 height 18
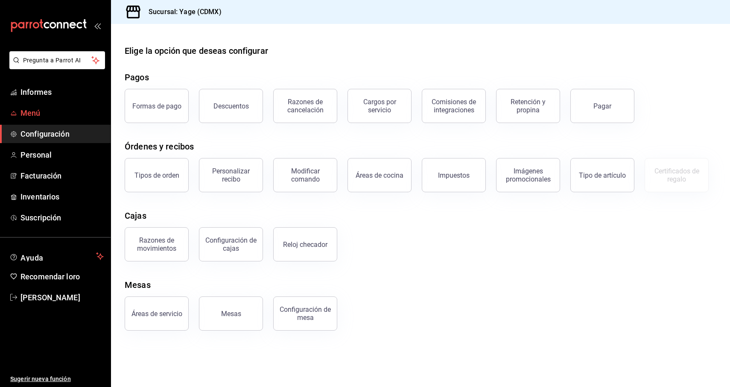
click at [55, 117] on span "Menú" at bounding box center [61, 113] width 83 height 12
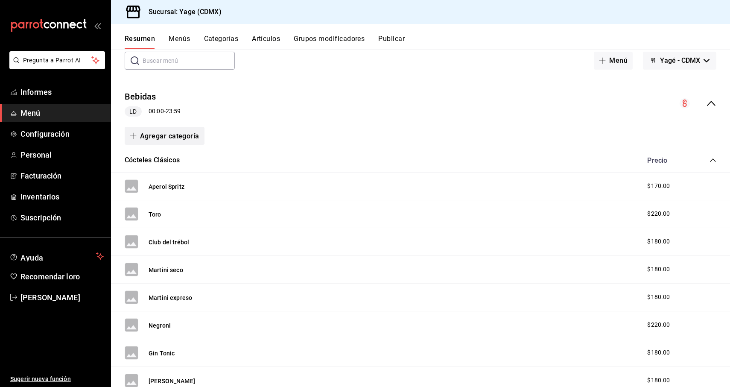
scroll to position [46, 0]
click at [709, 105] on icon "colapsar-fila-del-menú" at bounding box center [711, 104] width 10 height 10
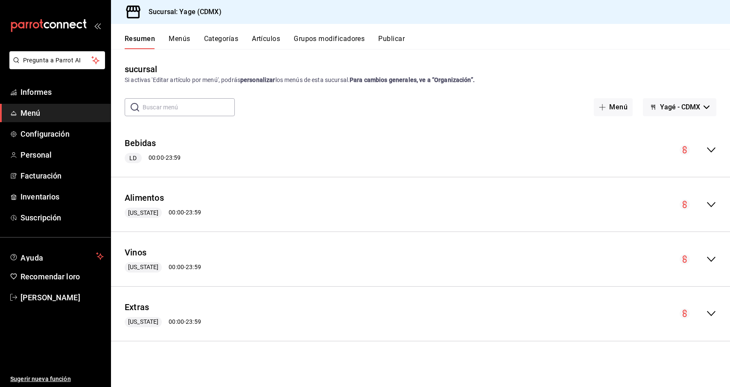
scroll to position [0, 0]
click at [50, 118] on span "Menú" at bounding box center [61, 113] width 83 height 12
click at [49, 118] on span "Menú" at bounding box center [61, 113] width 83 height 12
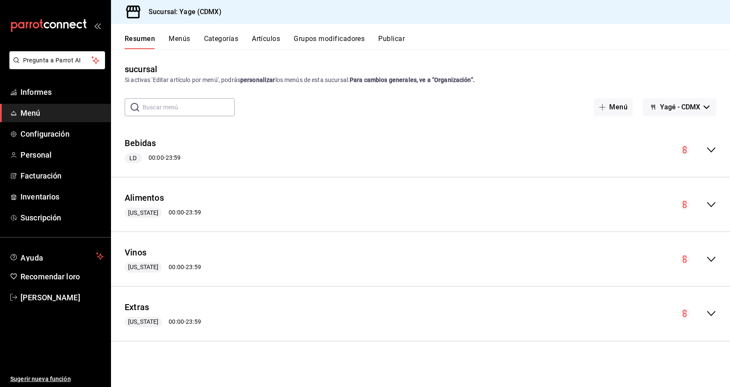
click at [50, 113] on span "Menú" at bounding box center [61, 113] width 83 height 12
click at [714, 152] on icon "colapsar-fila-del-menú" at bounding box center [711, 150] width 10 height 10
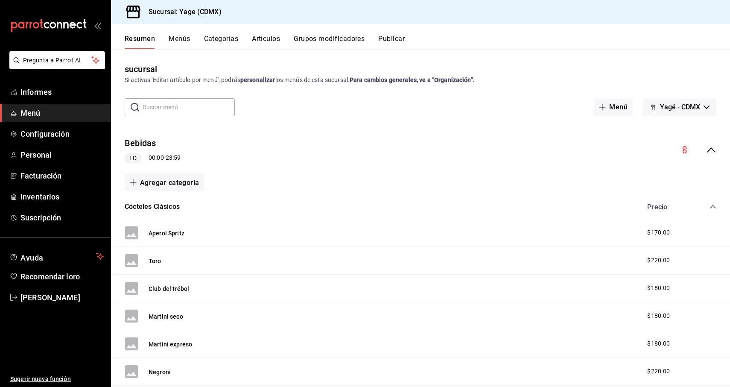
click at [716, 151] on icon "colapsar-fila-del-menú" at bounding box center [711, 150] width 10 height 10
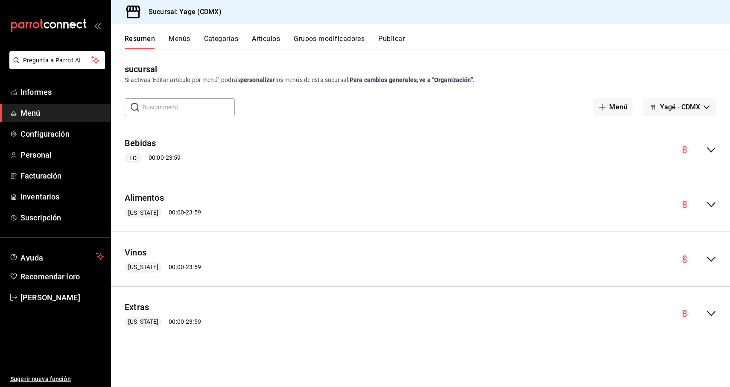
click at [712, 312] on icon "colapsar-fila-del-menú" at bounding box center [711, 313] width 10 height 10
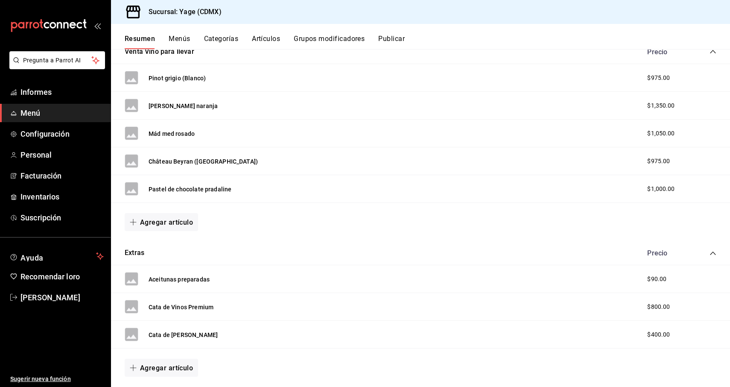
scroll to position [344, 0]
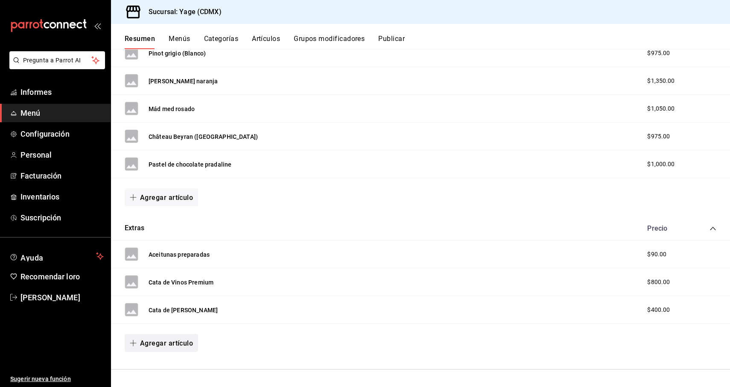
click at [173, 341] on font "Agregar artículo" at bounding box center [166, 343] width 53 height 8
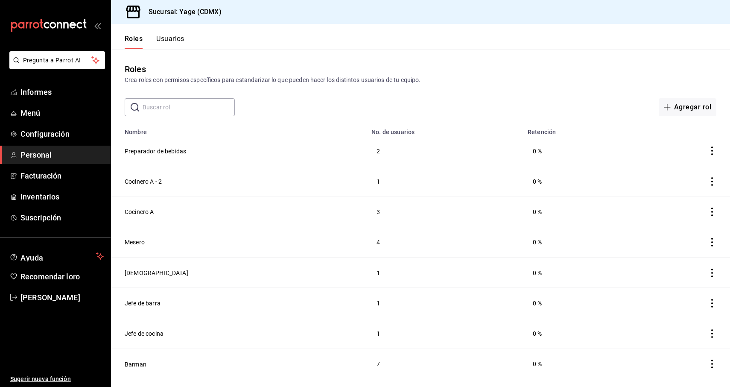
click at [66, 123] on ul "Informes Menú Configuración Personal Facturación Inventarios Suscripción" at bounding box center [55, 155] width 111 height 144
click at [60, 107] on span "Menú" at bounding box center [61, 113] width 83 height 12
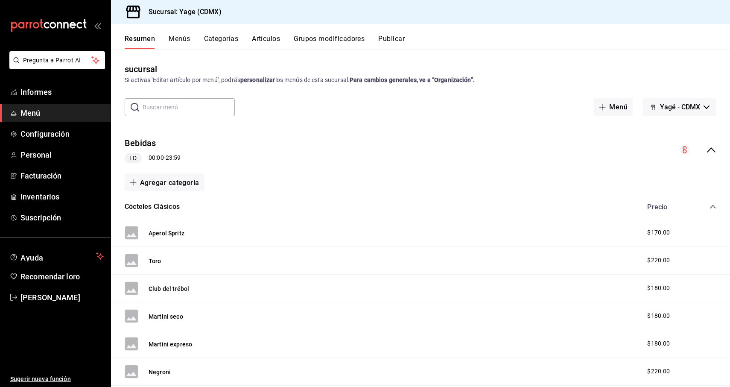
click at [711, 150] on icon "colapsar-fila-del-menú" at bounding box center [711, 150] width 10 height 10
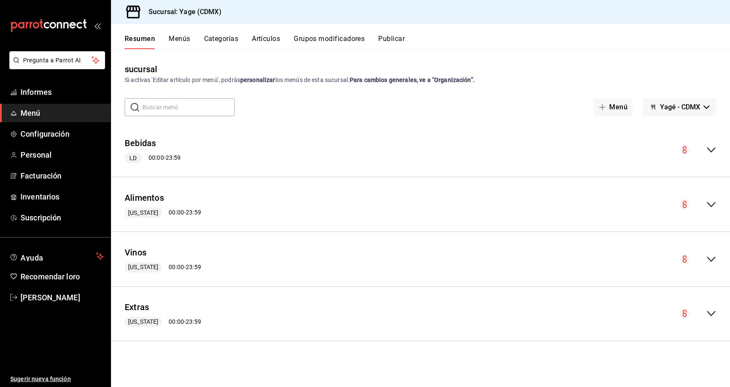
click at [711, 152] on icon "colapsar-fila-del-menú" at bounding box center [711, 150] width 10 height 10
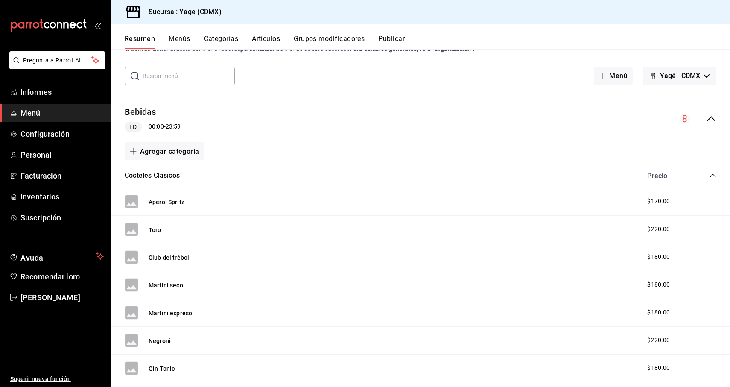
scroll to position [15, 0]
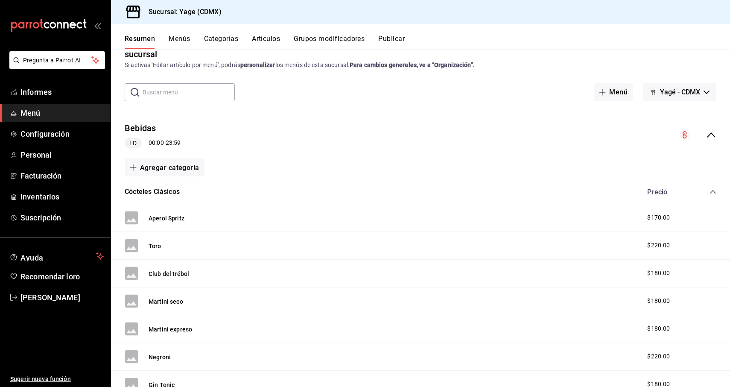
click at [712, 195] on icon "colapsar-categoría-fila" at bounding box center [712, 191] width 7 height 7
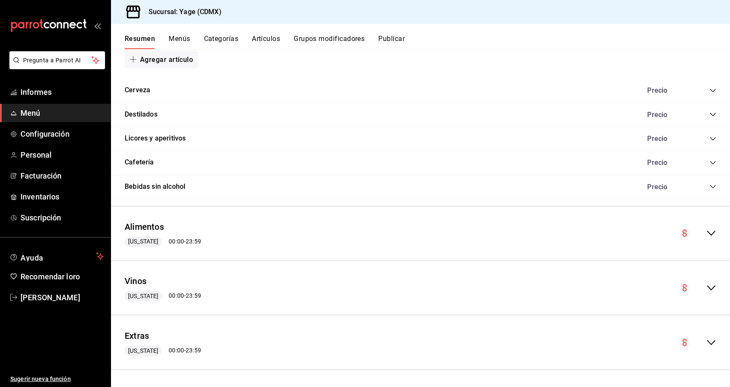
scroll to position [0, 0]
click at [711, 338] on icon "colapsar-fila-del-menú" at bounding box center [711, 342] width 10 height 10
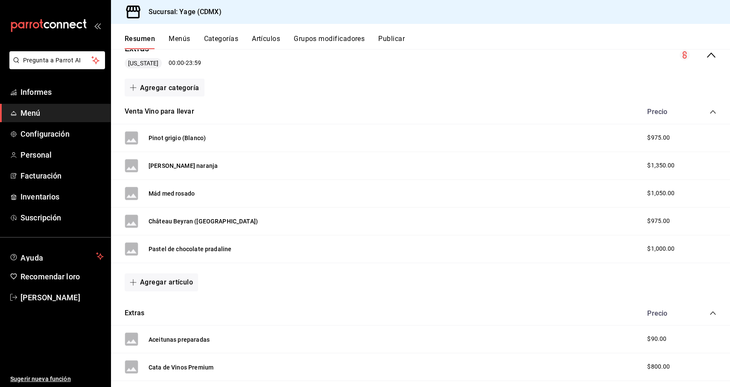
scroll to position [1299, 0]
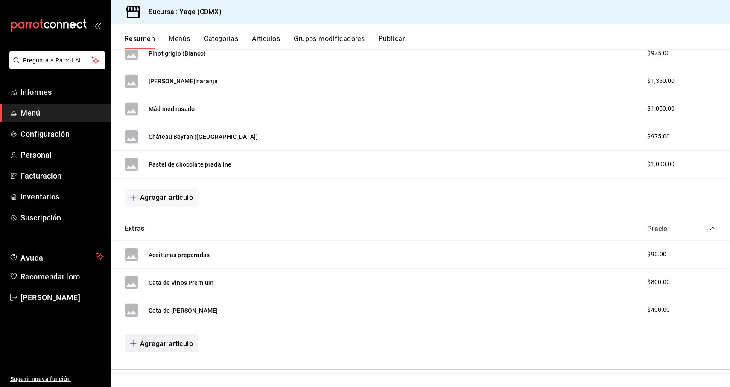
click at [167, 343] on font "Agregar artículo" at bounding box center [166, 343] width 53 height 8
click at [163, 364] on font "Artículo nuevo" at bounding box center [154, 365] width 39 height 7
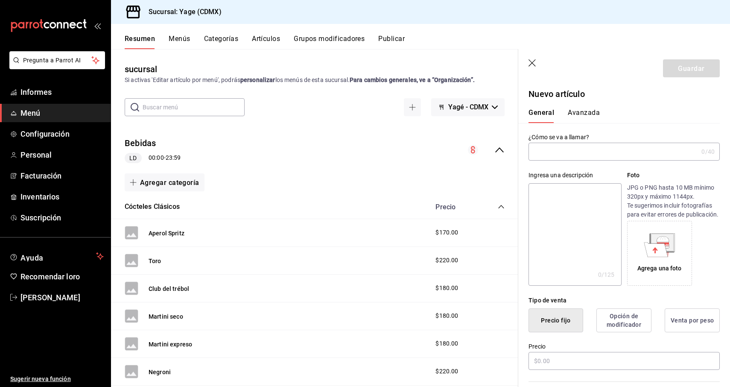
click at [532, 64] on icon "button" at bounding box center [532, 63] width 9 height 9
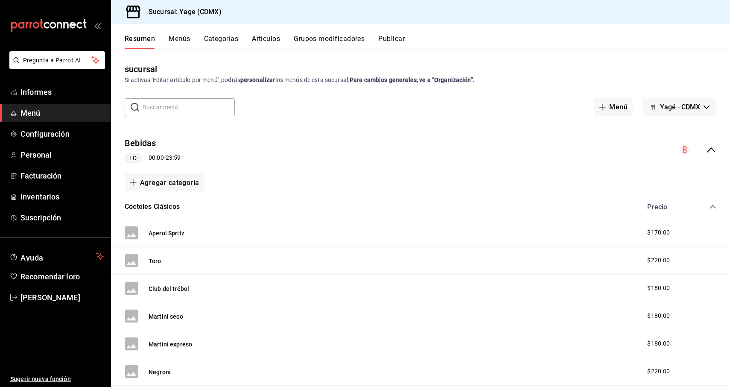
click at [716, 153] on div "Bebidas LD 00:00 - 23:59" at bounding box center [420, 150] width 619 height 41
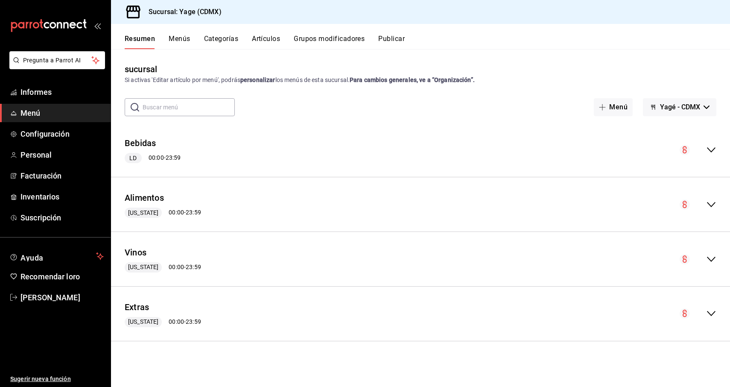
click at [711, 314] on icon "colapsar-fila-del-menú" at bounding box center [711, 313] width 9 height 5
